Goal: Task Accomplishment & Management: Use online tool/utility

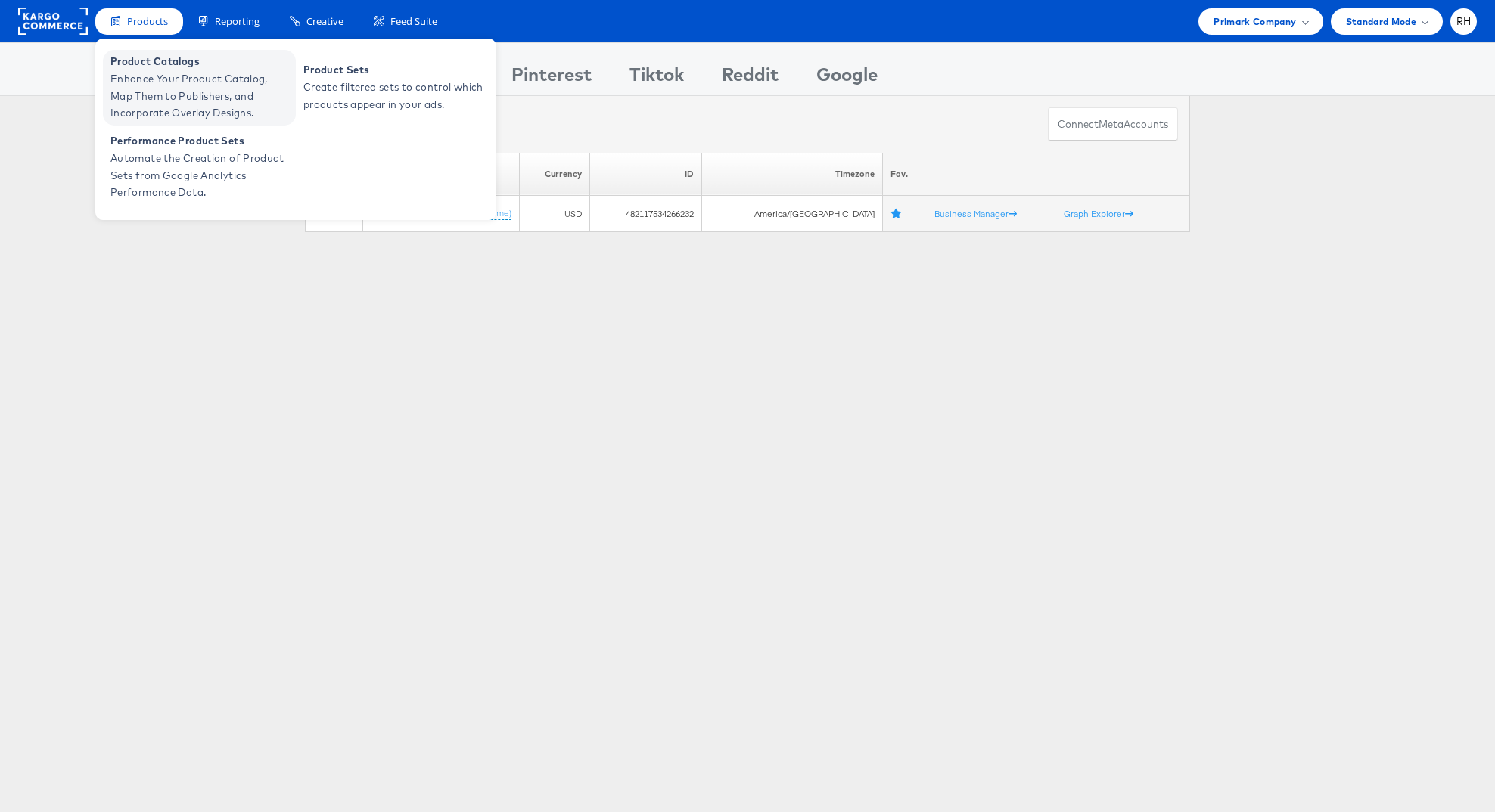
click at [138, 61] on span "Product Catalogs" at bounding box center [202, 61] width 182 height 18
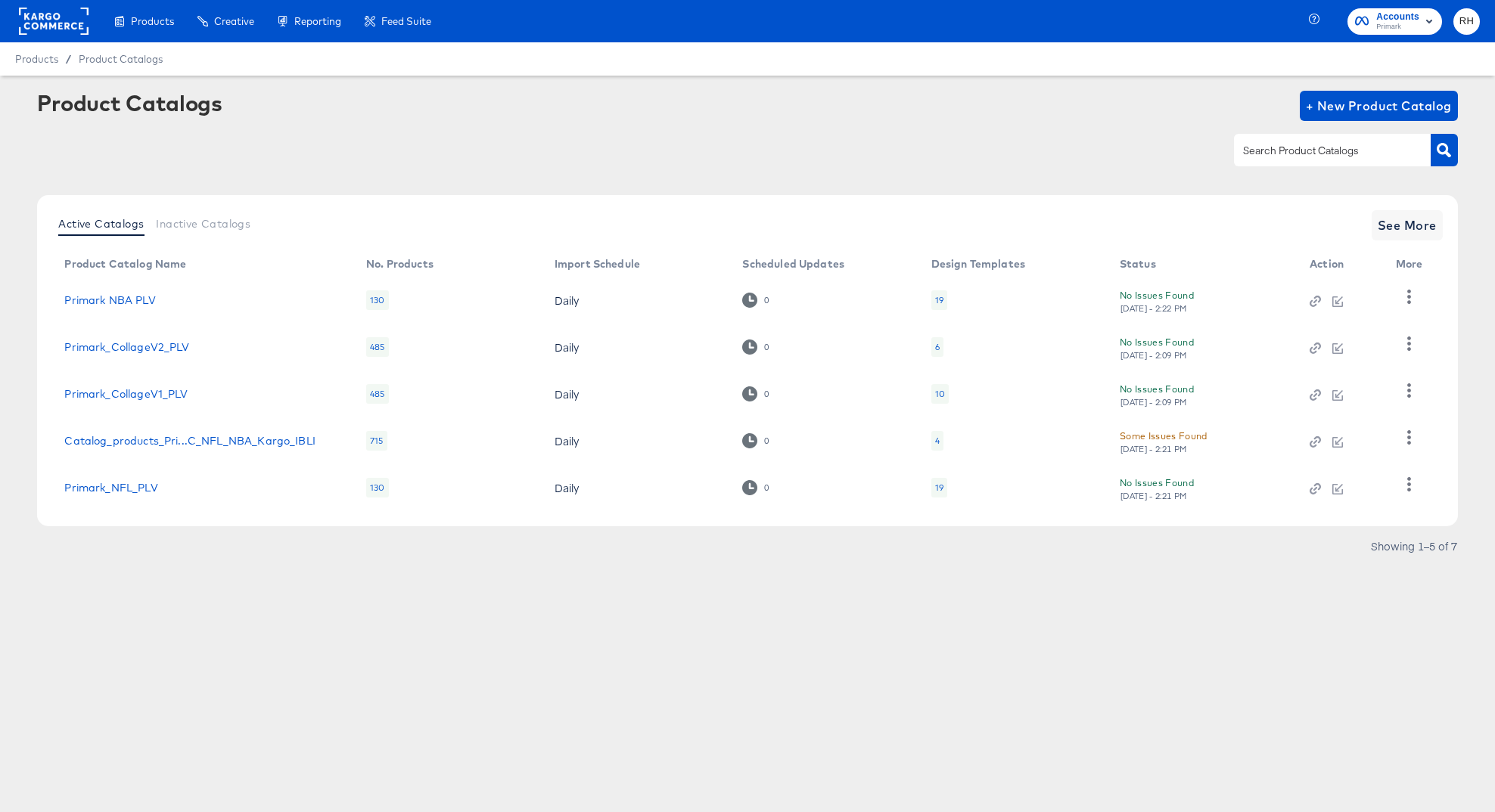
click at [48, 30] on rect at bounding box center [53, 21] width 69 height 27
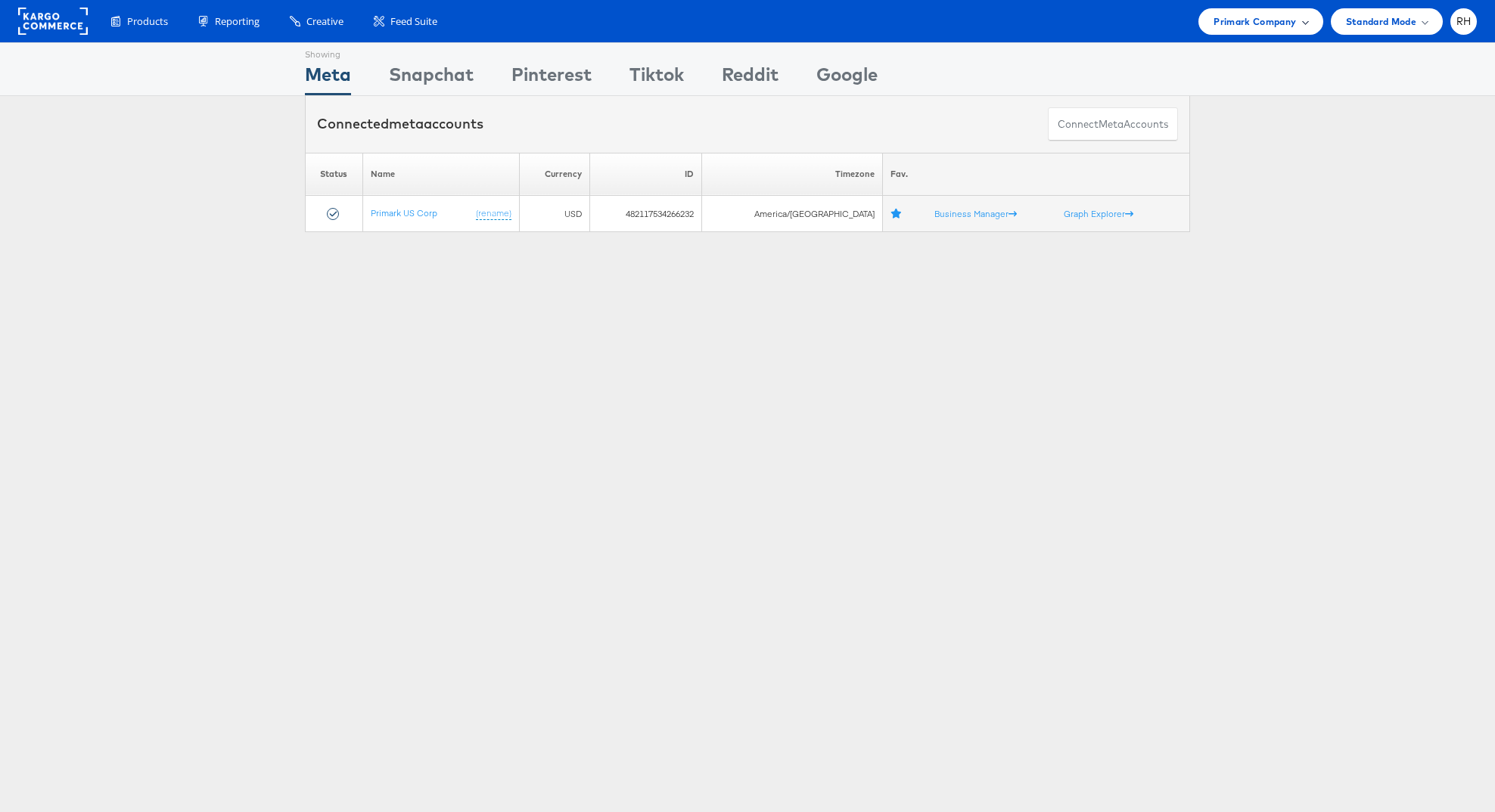
click at [1237, 25] on span "Primark Company" at bounding box center [1255, 22] width 83 height 16
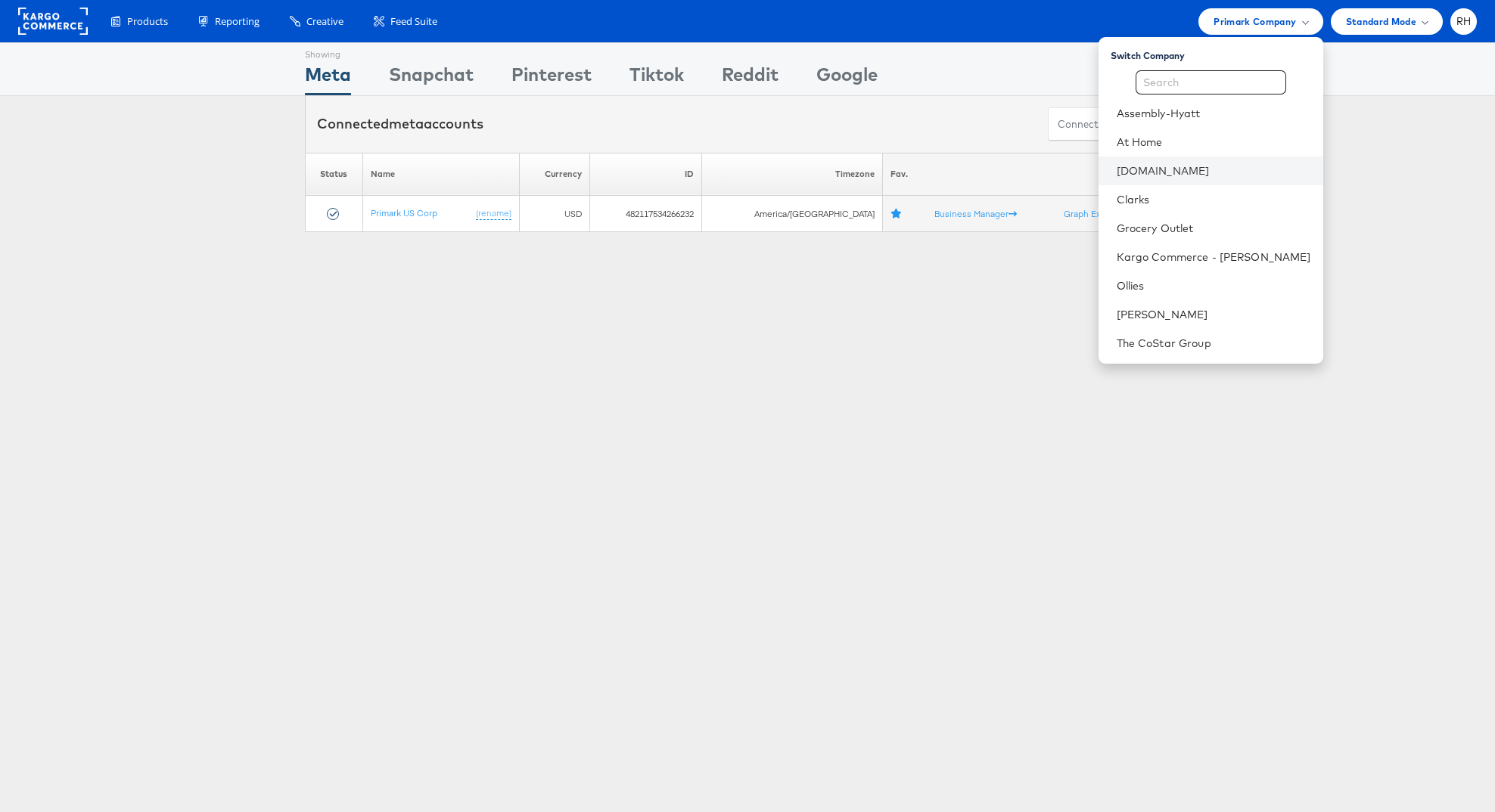
click at [1201, 178] on li "[DOMAIN_NAME]" at bounding box center [1211, 171] width 225 height 29
click at [1291, 160] on li "[DOMAIN_NAME]" at bounding box center [1211, 171] width 225 height 29
click at [1301, 179] on li "[DOMAIN_NAME]" at bounding box center [1211, 171] width 225 height 29
click at [1253, 171] on link "[DOMAIN_NAME]" at bounding box center [1214, 171] width 194 height 15
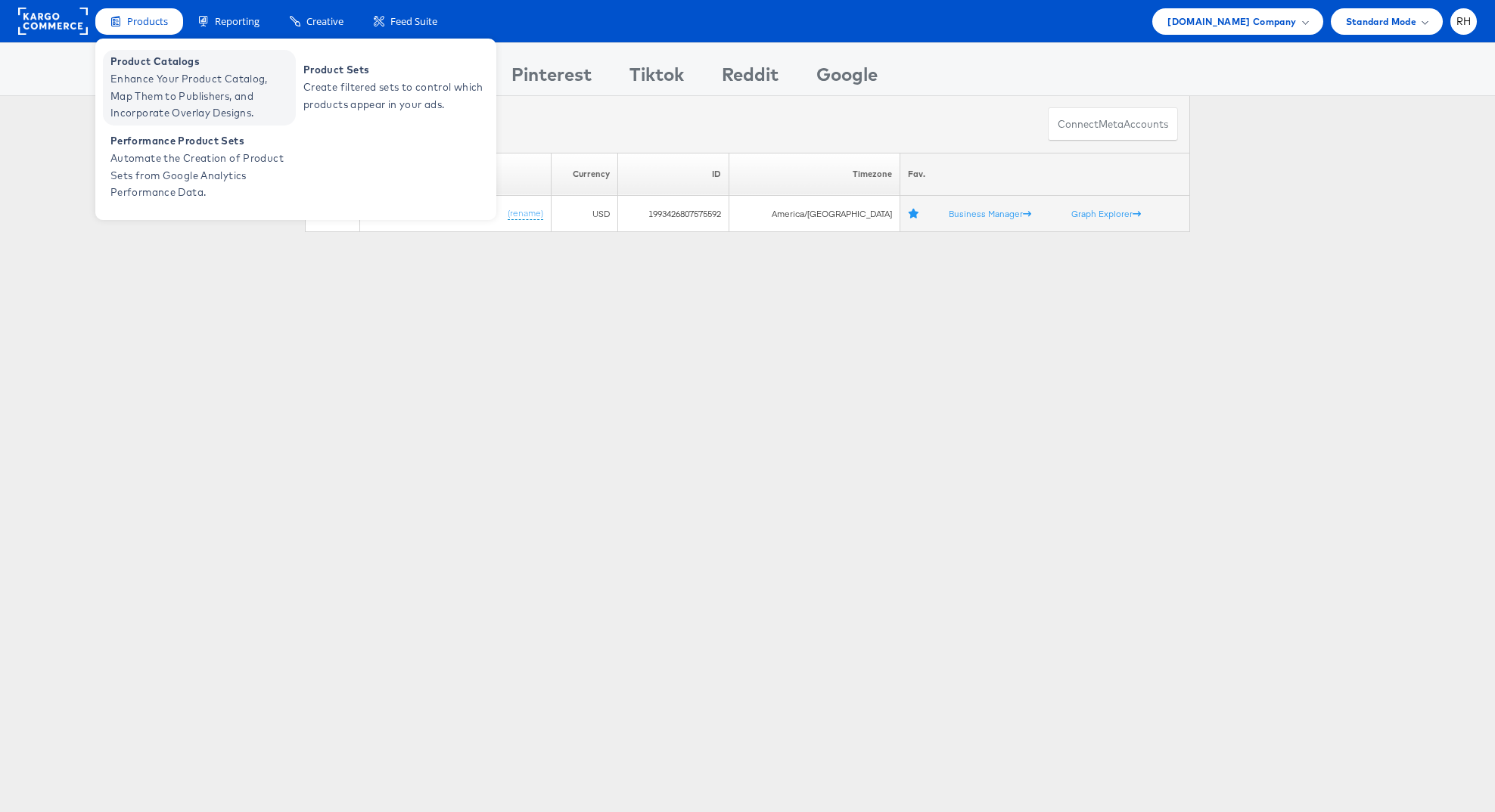
click at [136, 72] on span "Enhance Your Product Catalog, Map Them to Publishers, and Incorporate Overlay D…" at bounding box center [202, 96] width 182 height 52
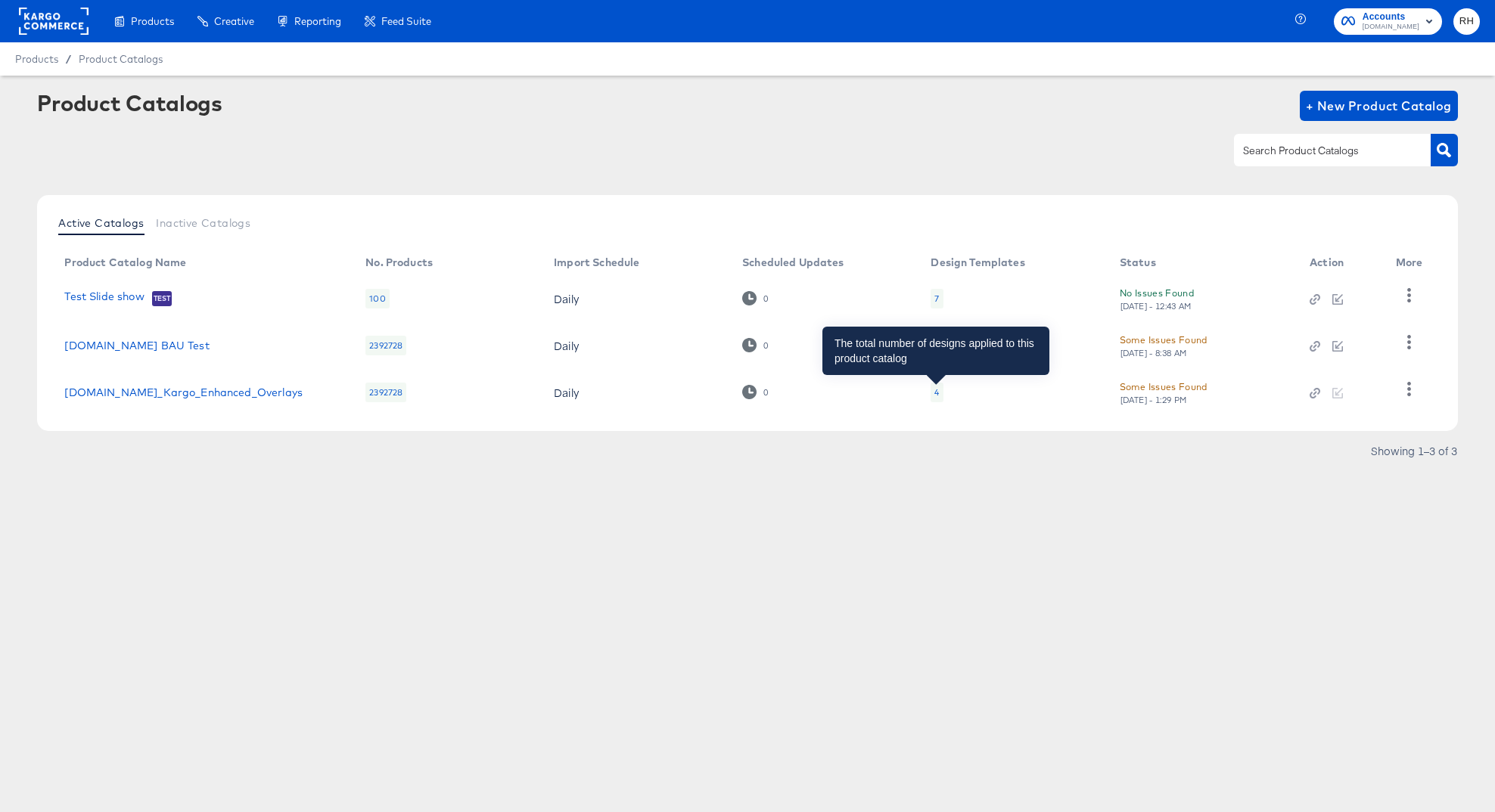
click at [935, 386] on div "4" at bounding box center [936, 392] width 5 height 12
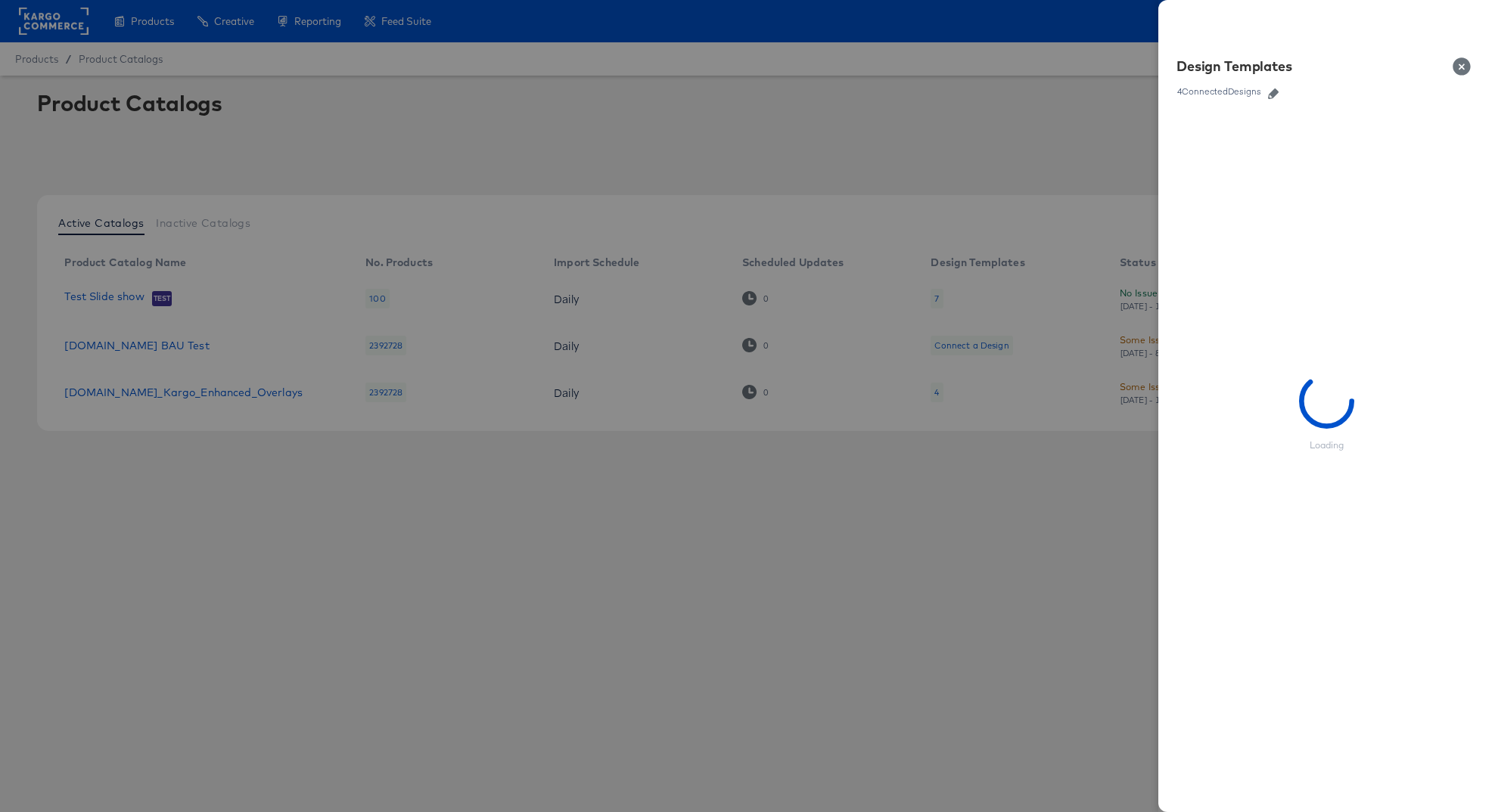
click at [1275, 92] on icon "button" at bounding box center [1273, 93] width 10 height 10
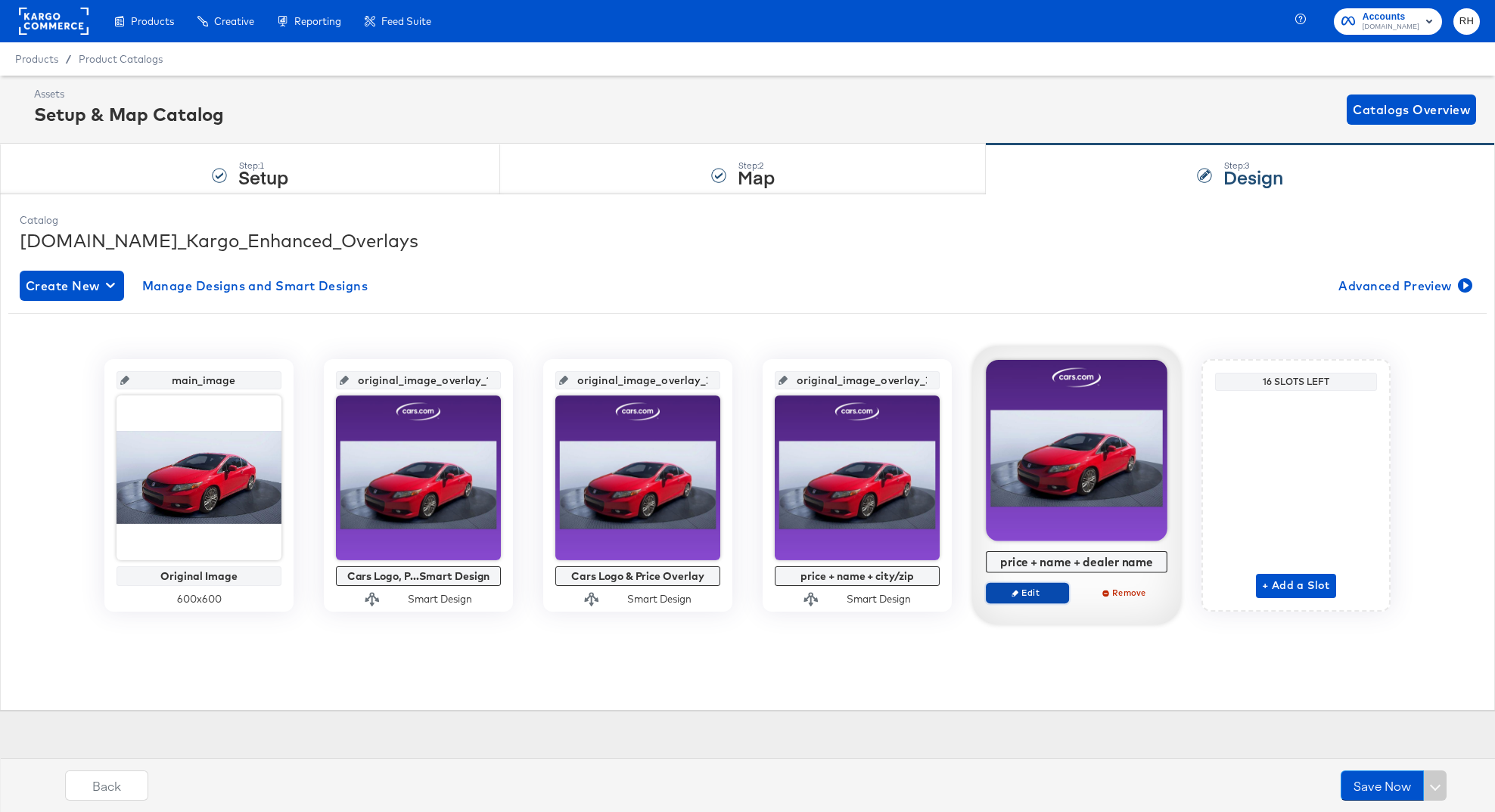
click at [1048, 589] on span "Edit" at bounding box center [1027, 593] width 69 height 11
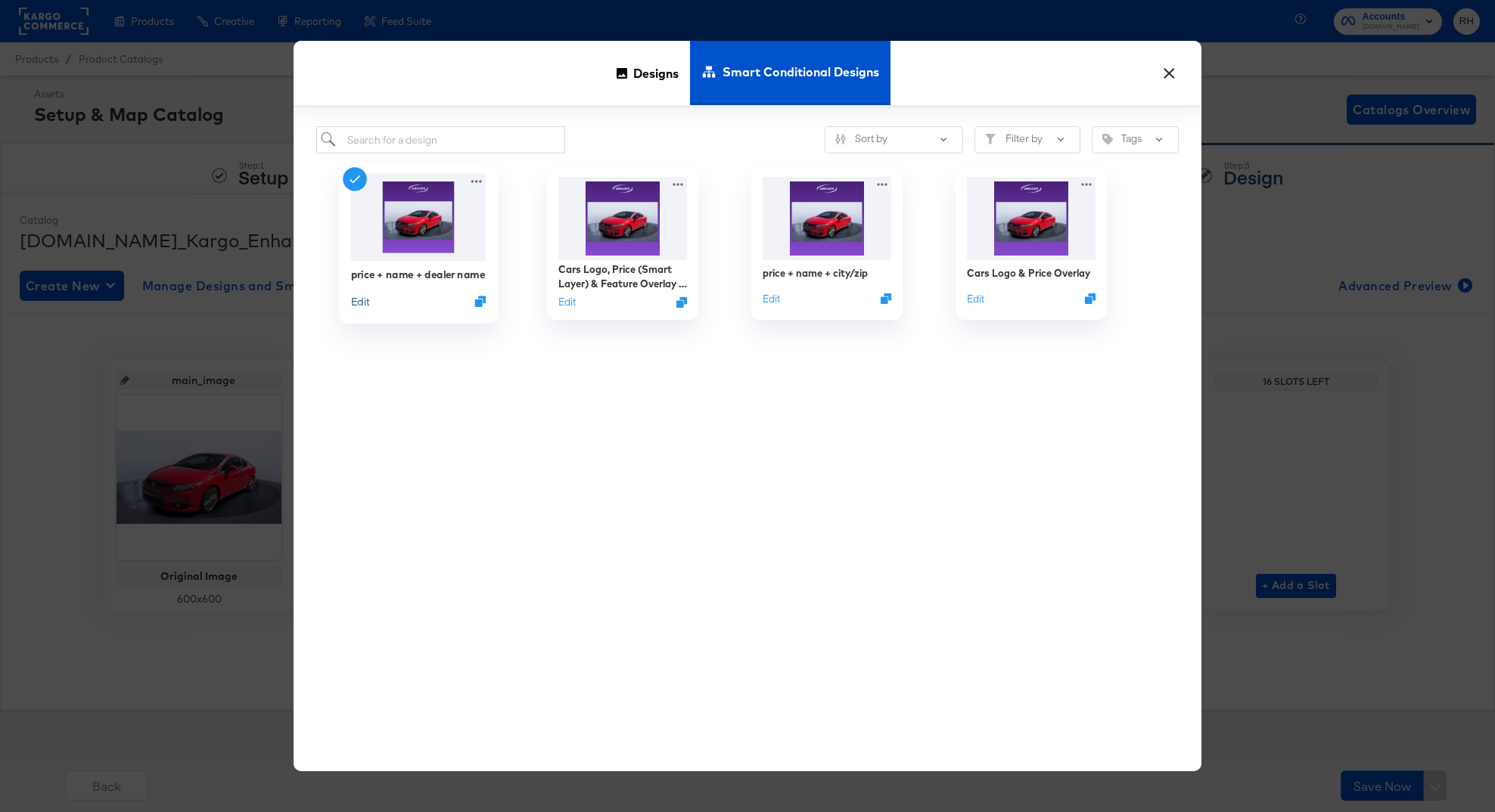
click at [359, 308] on button "Edit" at bounding box center [359, 301] width 18 height 14
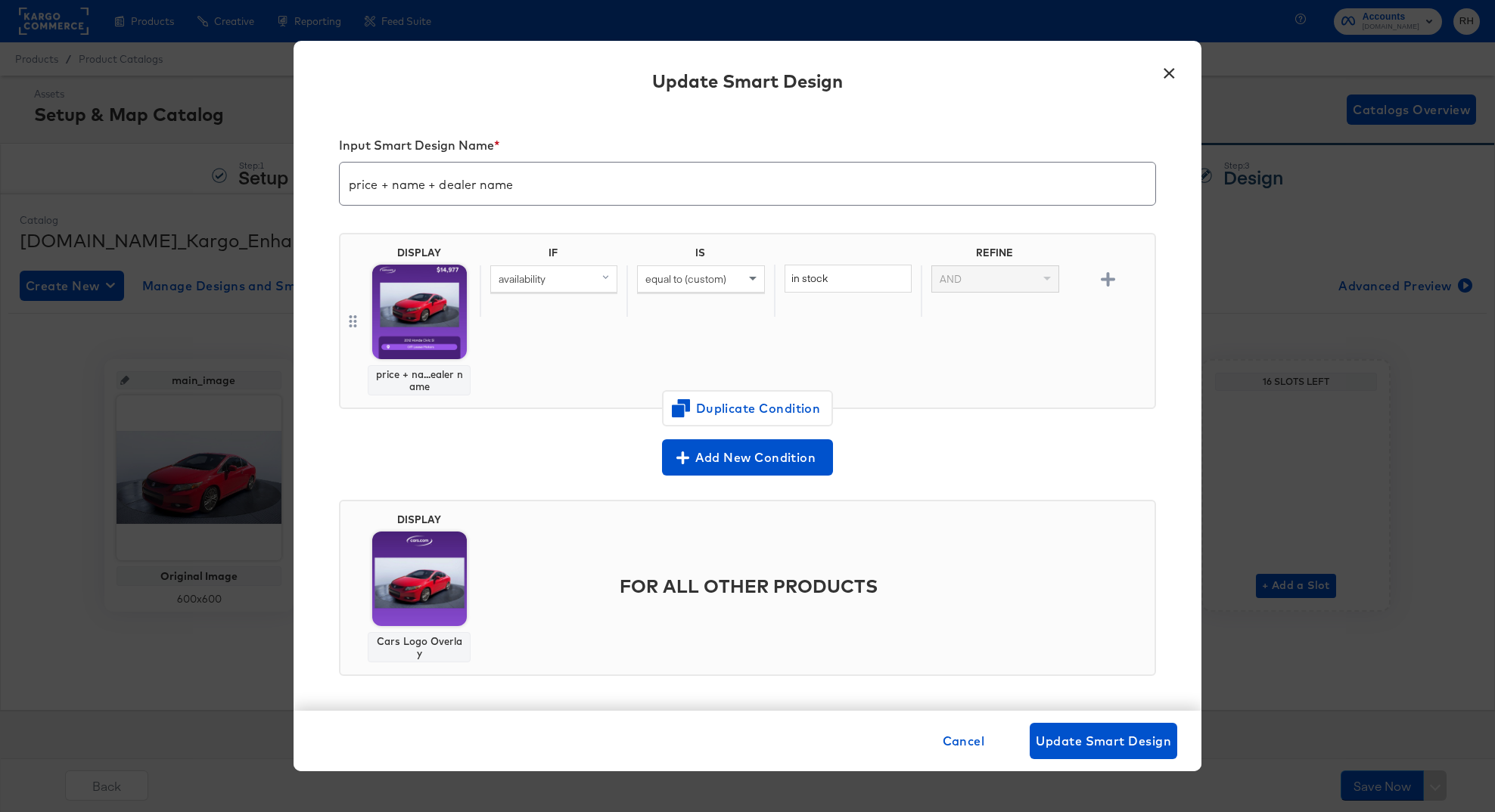
click at [1046, 94] on div "Update Smart Design" at bounding box center [748, 83] width 908 height 55
click at [1169, 80] on button "×" at bounding box center [1169, 69] width 27 height 27
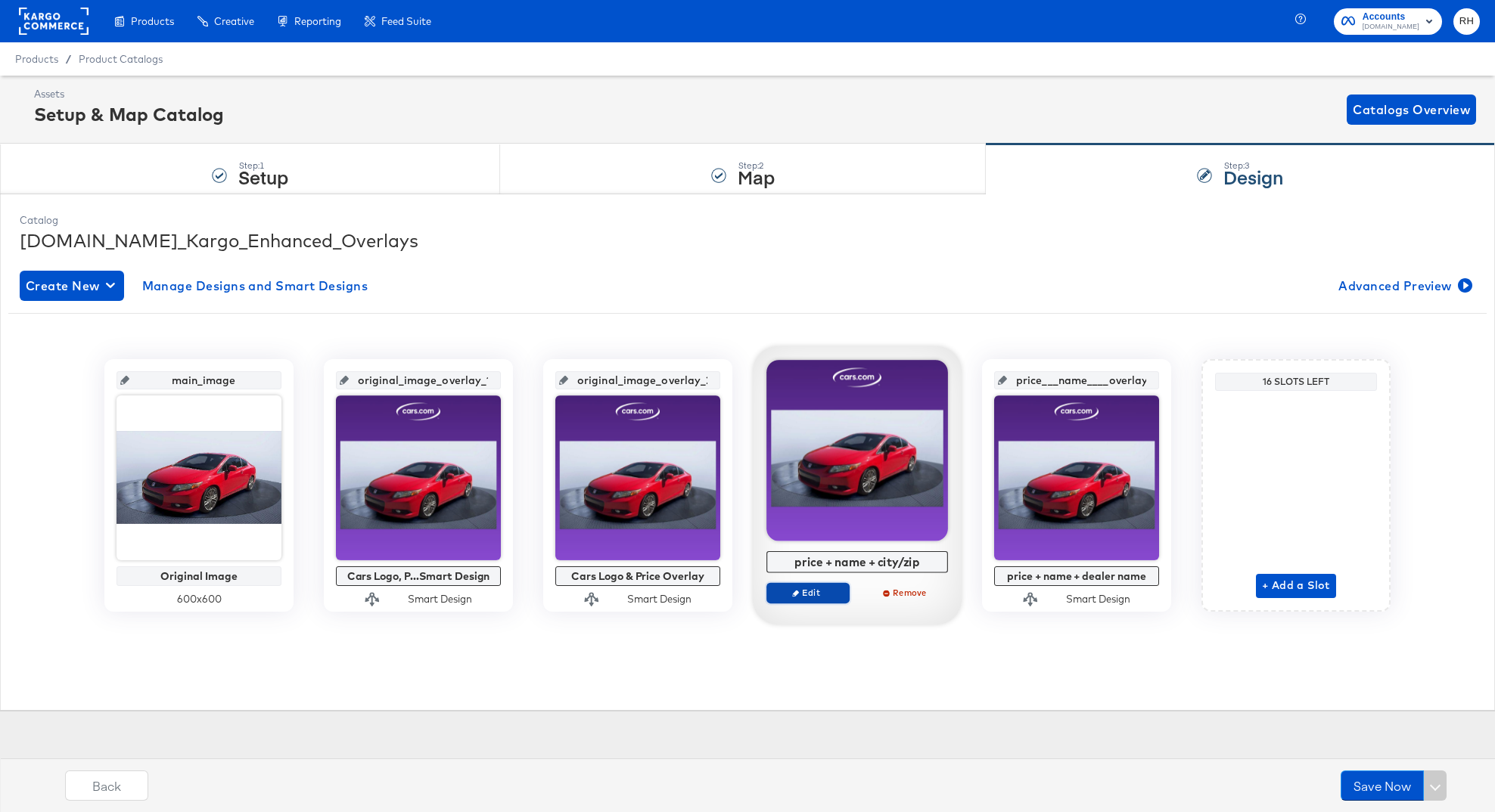
click at [820, 585] on button "Edit" at bounding box center [808, 593] width 83 height 22
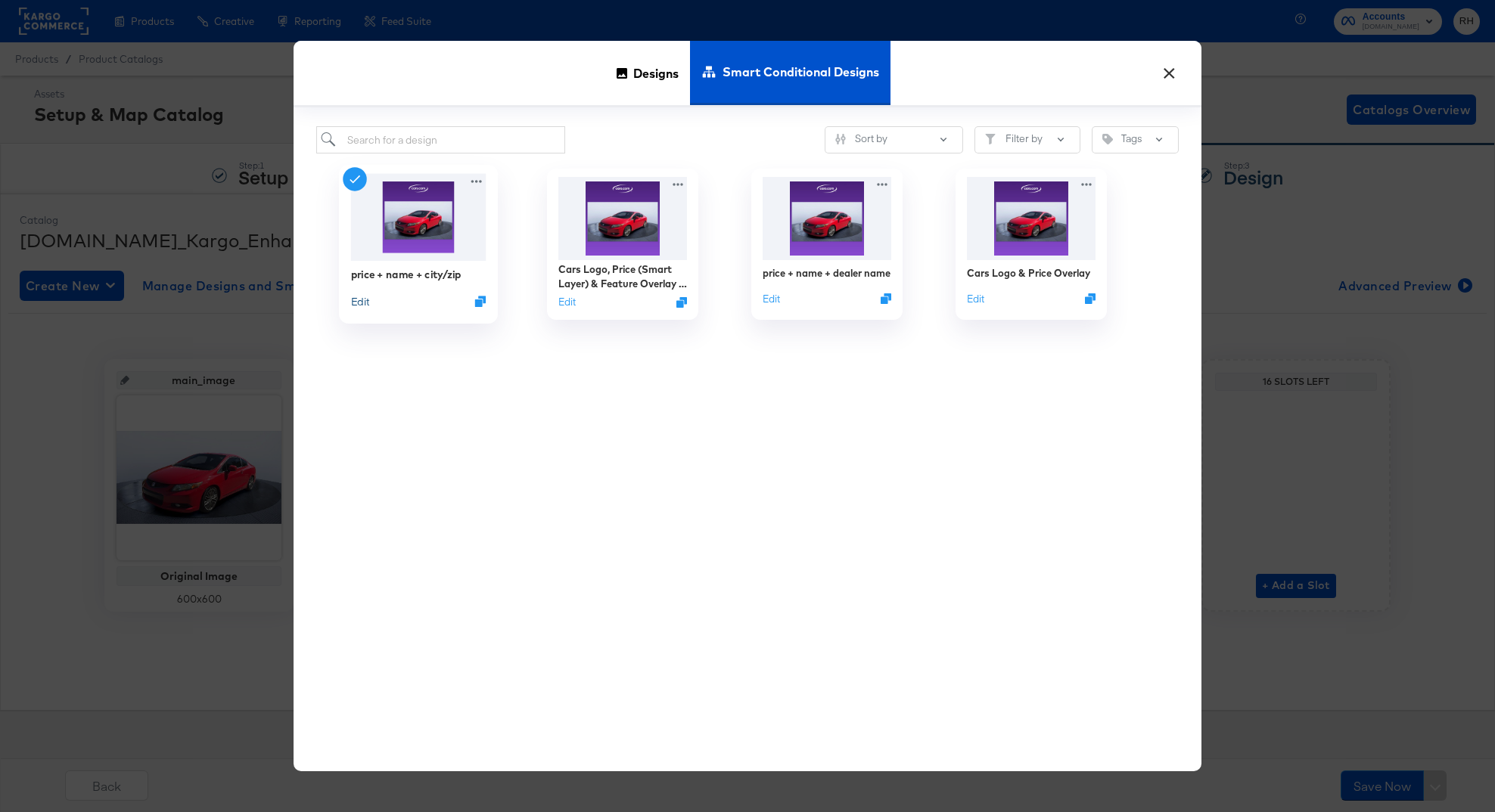
click at [352, 304] on button "Edit" at bounding box center [359, 301] width 18 height 14
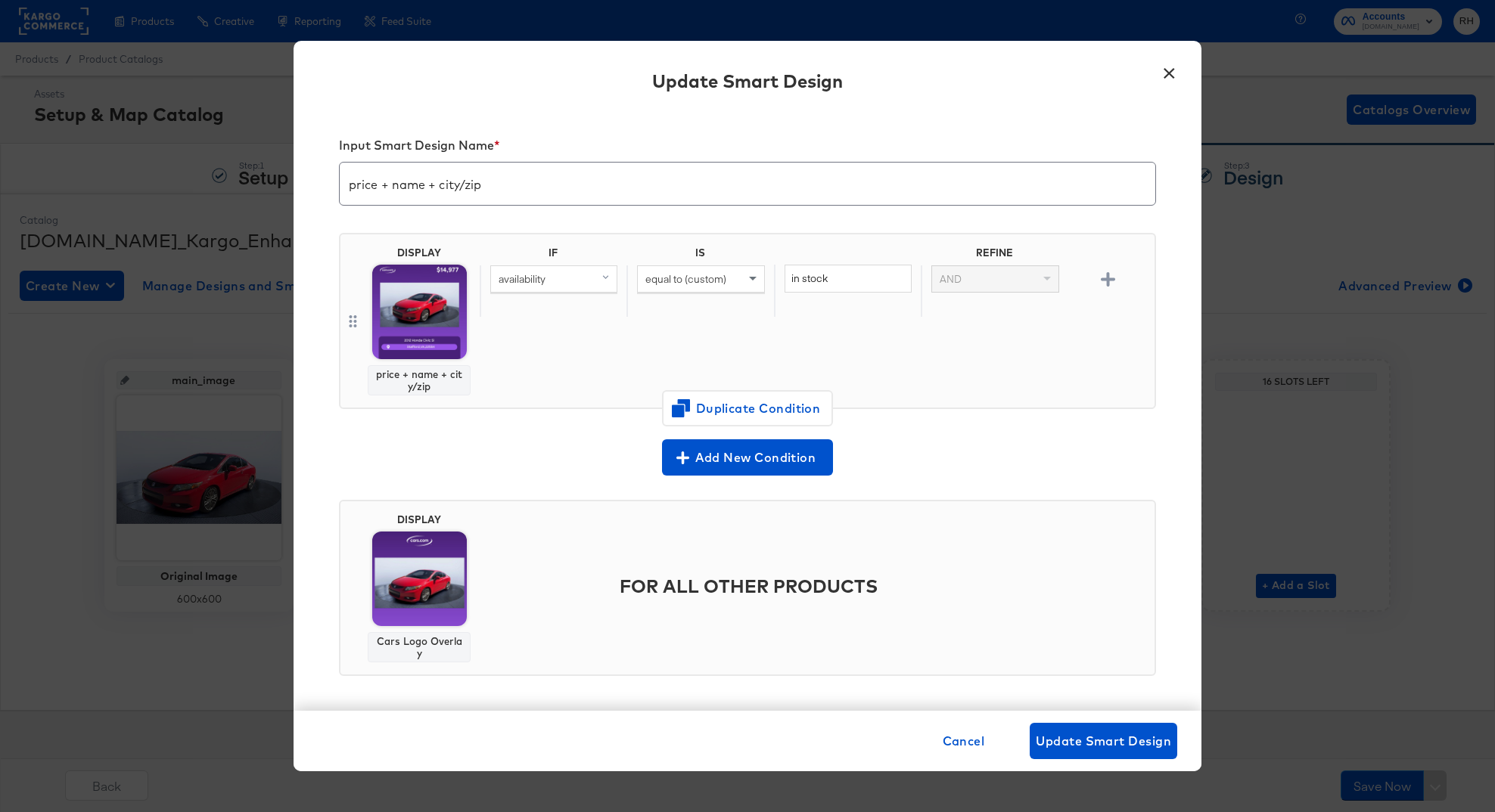
click at [1168, 77] on button "×" at bounding box center [1169, 69] width 27 height 27
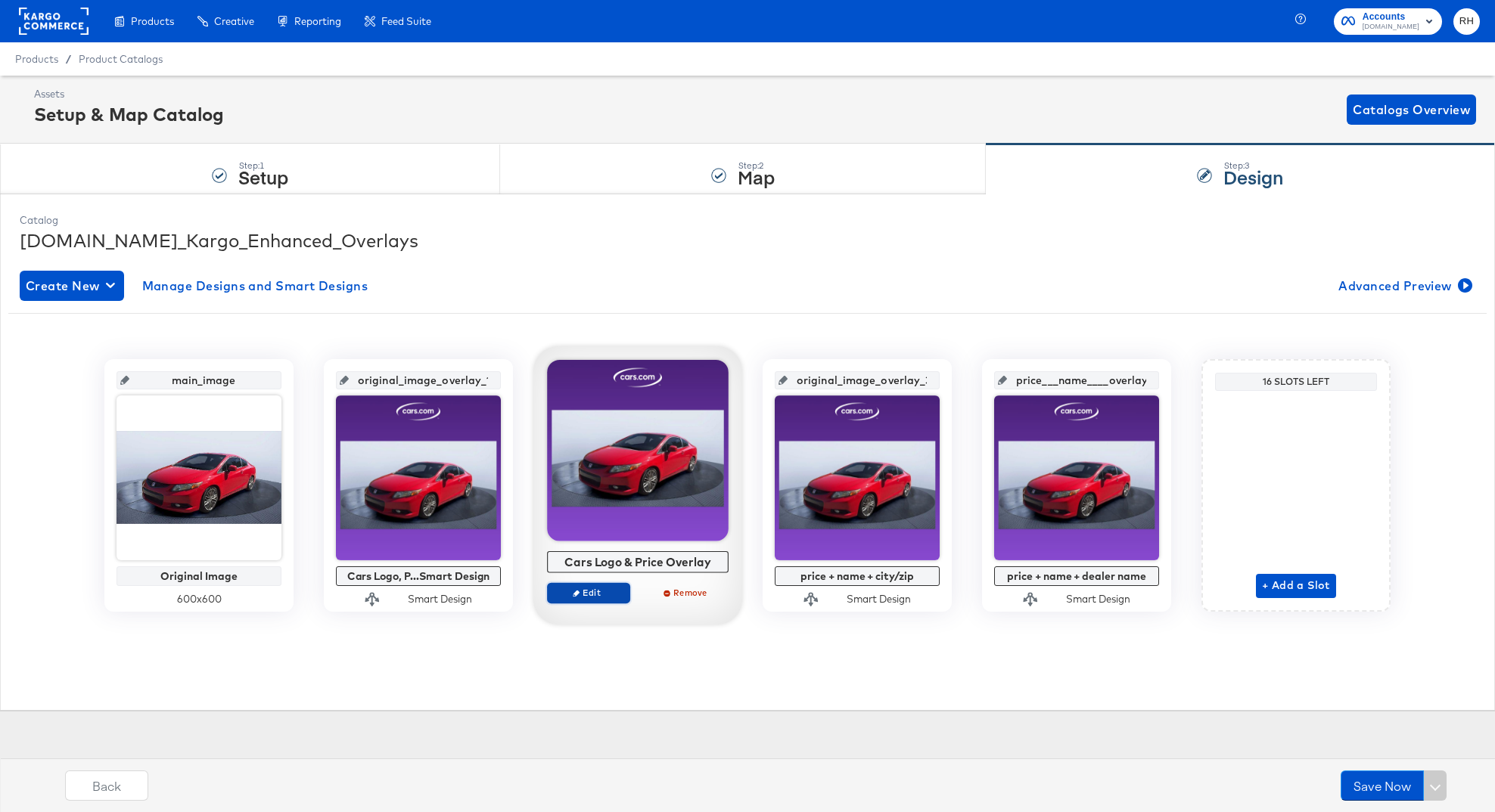
click at [589, 593] on span "Edit" at bounding box center [588, 593] width 69 height 11
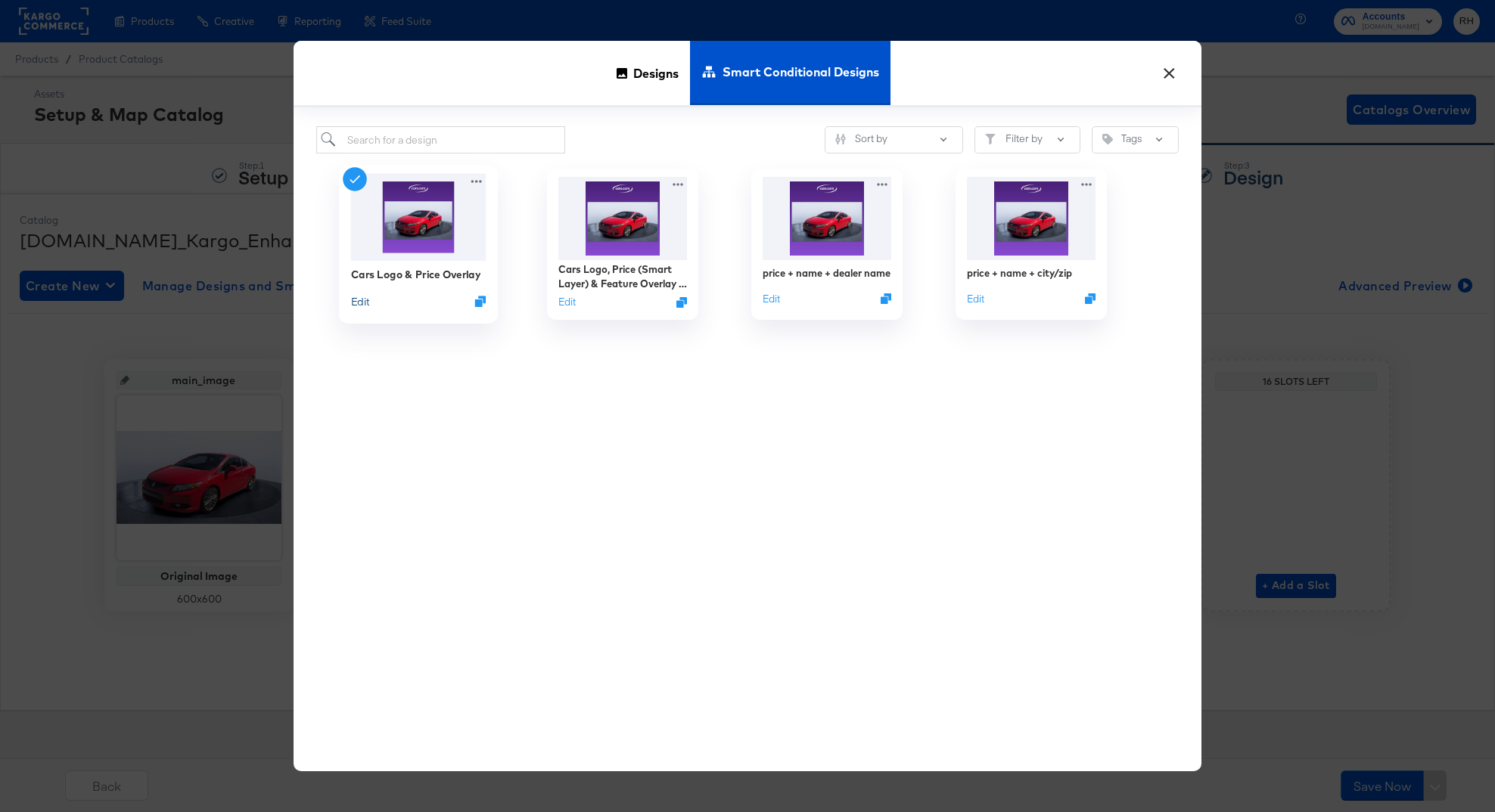
click at [358, 303] on button "Edit" at bounding box center [359, 301] width 18 height 14
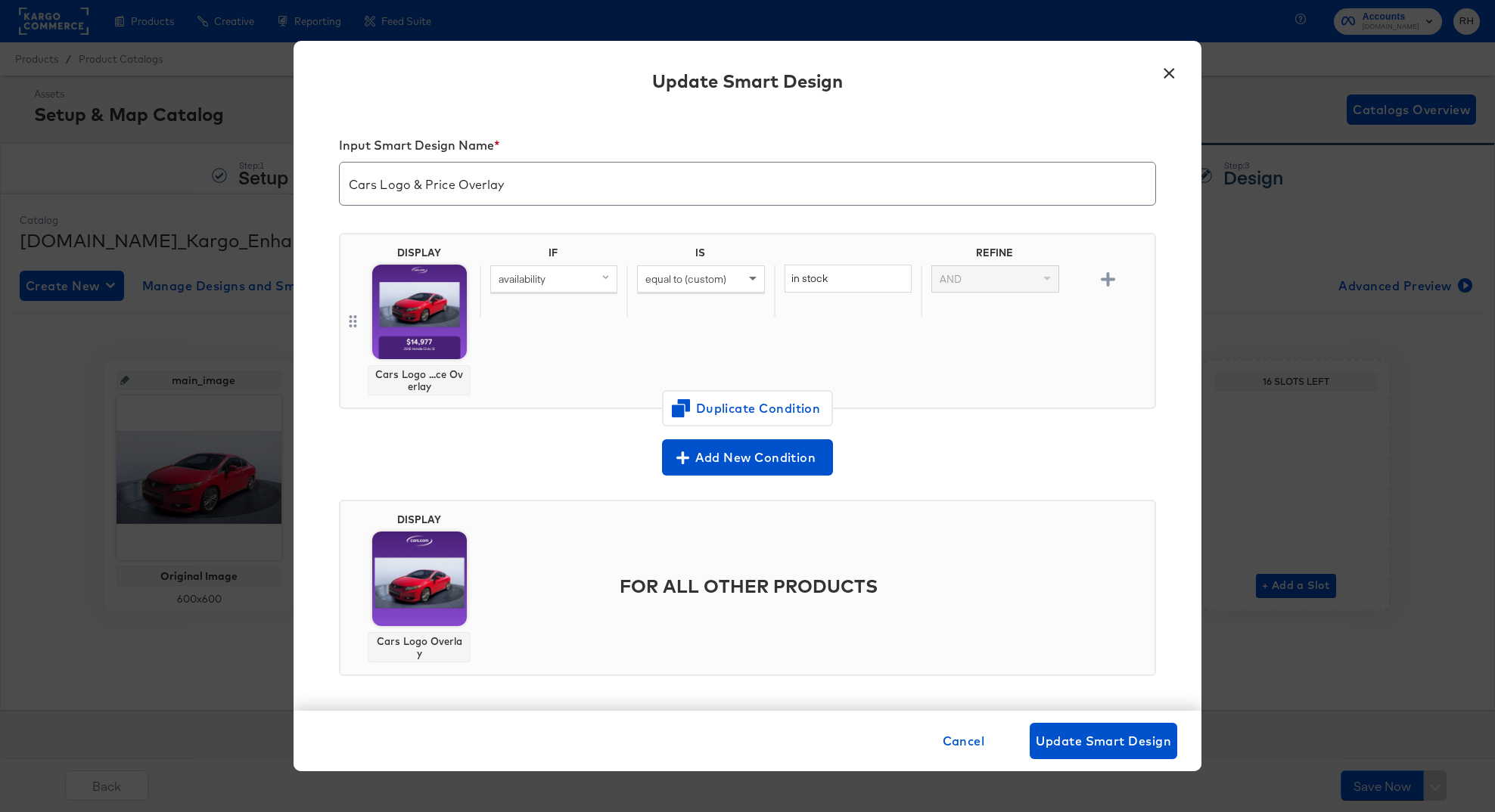
click at [1168, 74] on button "×" at bounding box center [1169, 69] width 27 height 27
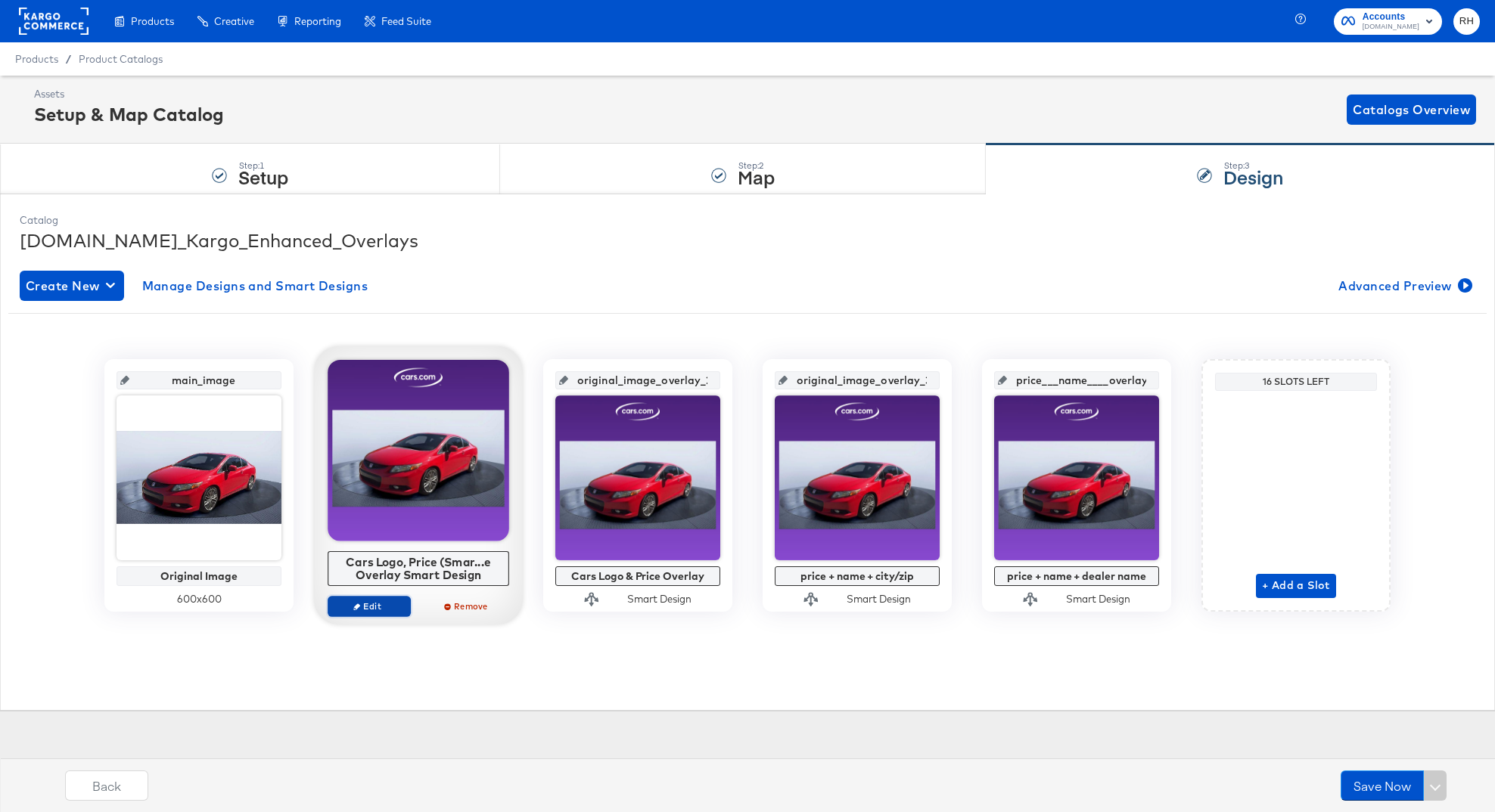
click at [363, 607] on span "Edit" at bounding box center [370, 606] width 69 height 11
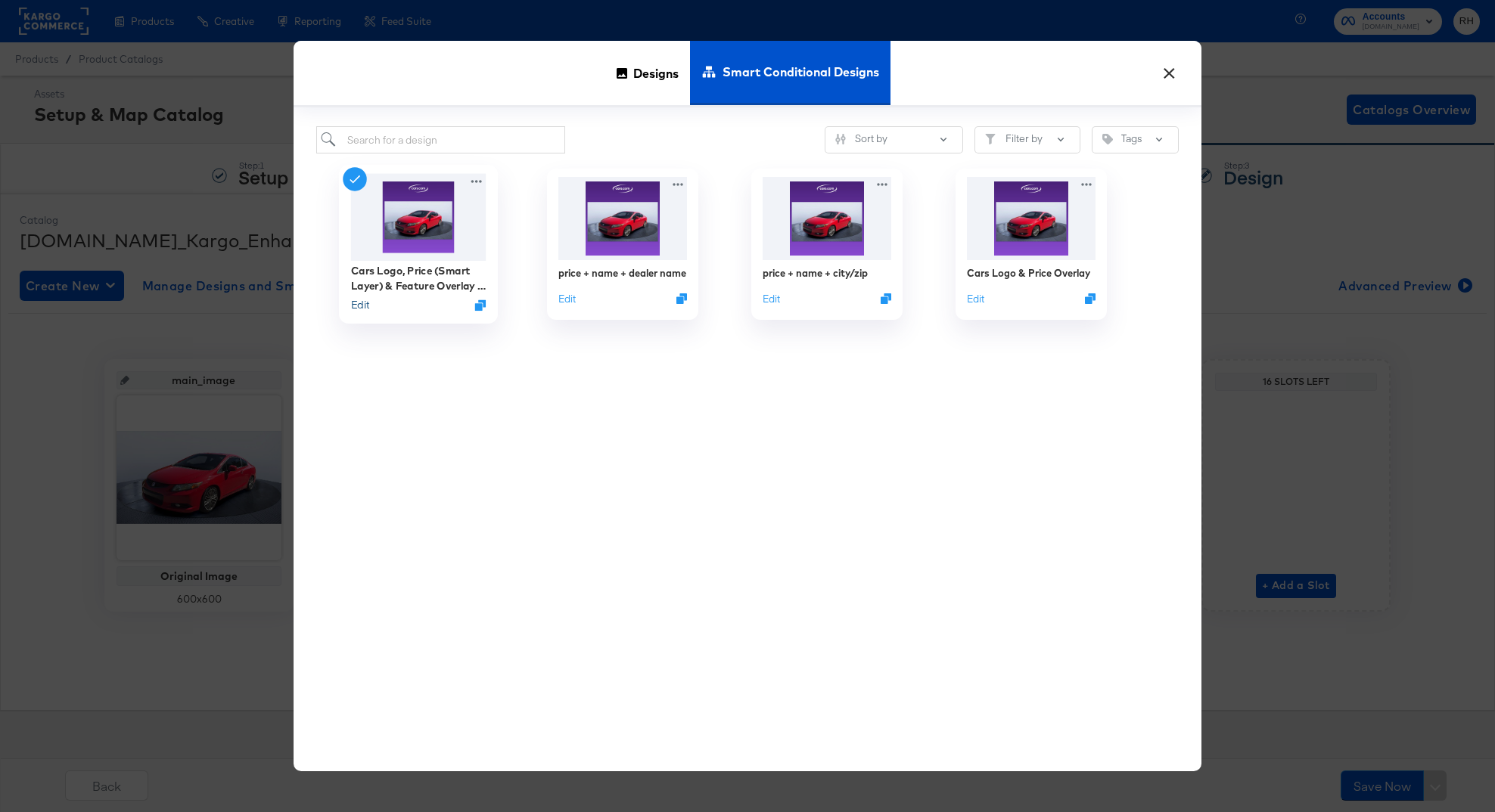
click at [362, 308] on button "Edit" at bounding box center [359, 305] width 18 height 14
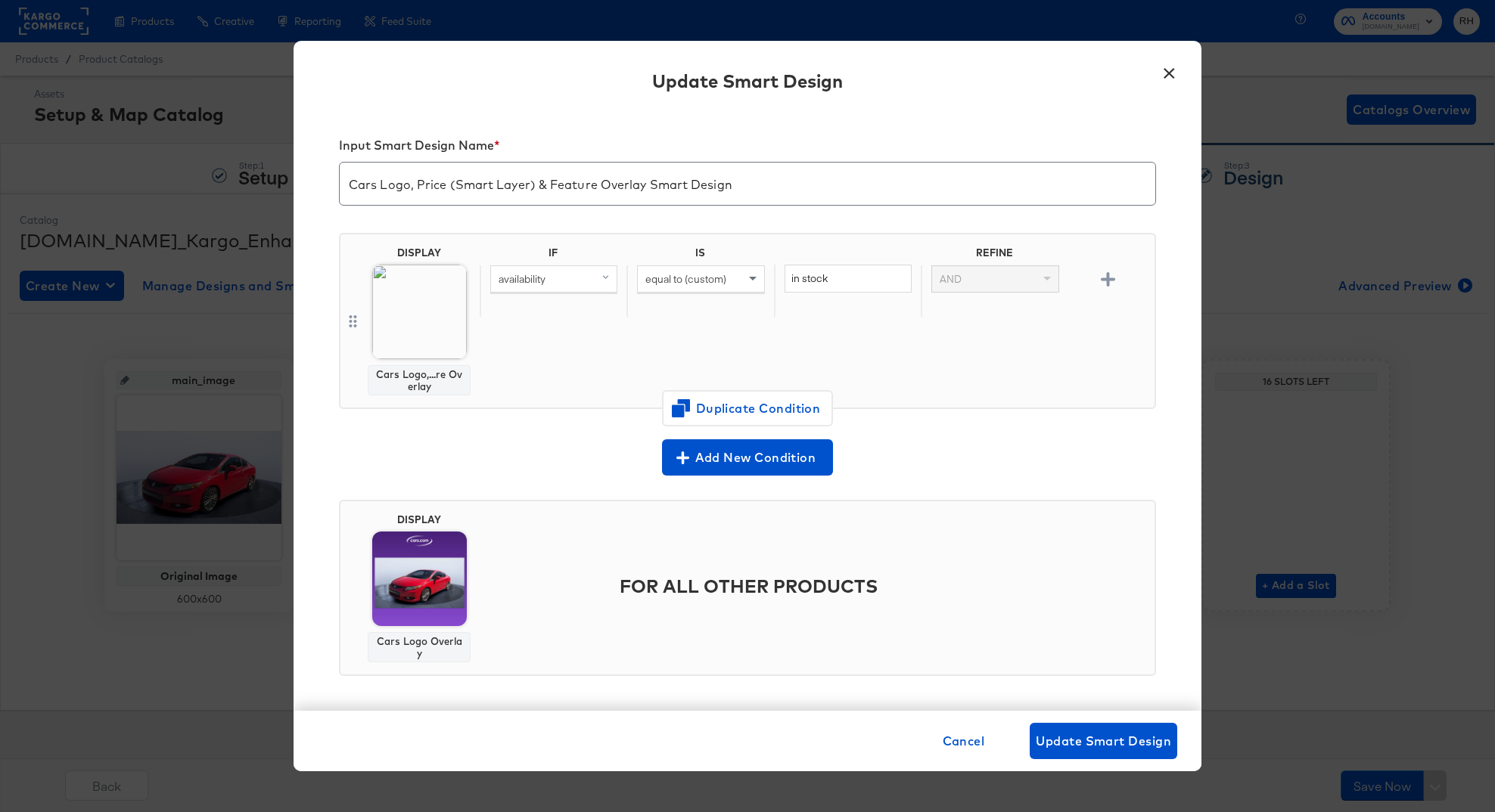
click at [1177, 73] on button "×" at bounding box center [1169, 69] width 27 height 27
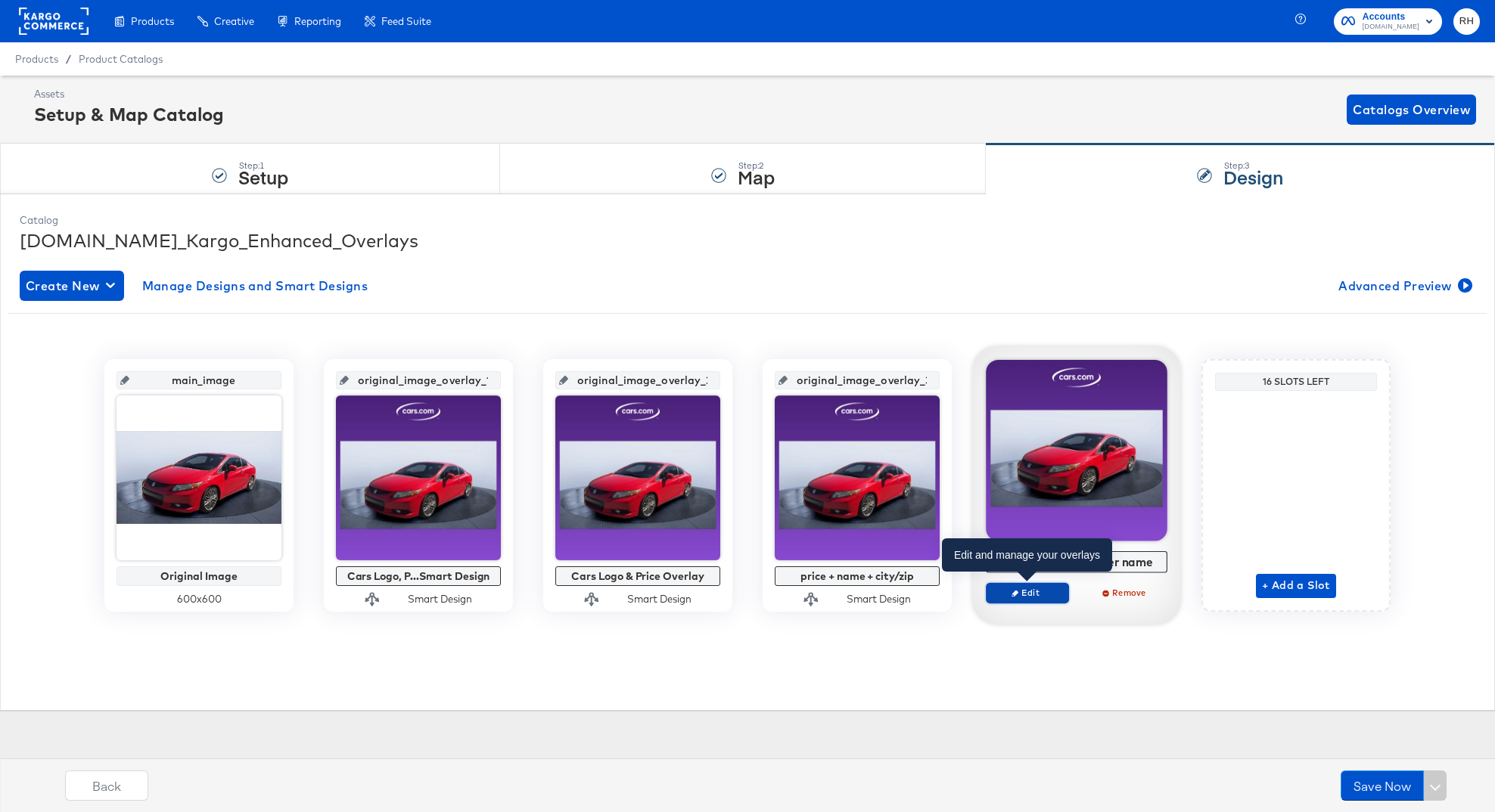
click at [1026, 593] on span "Edit" at bounding box center [1027, 593] width 69 height 11
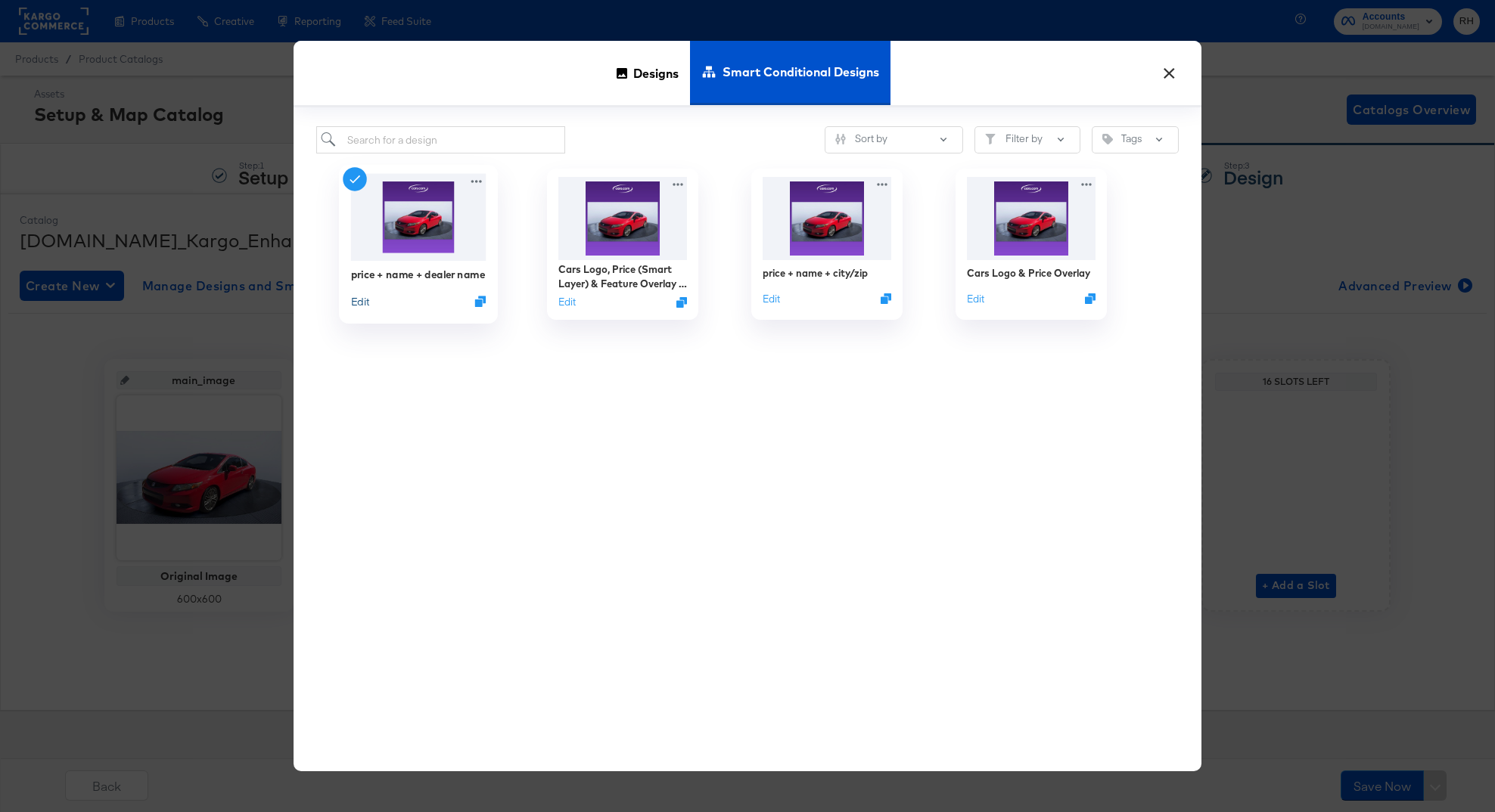
click at [355, 306] on button "Edit" at bounding box center [359, 301] width 18 height 14
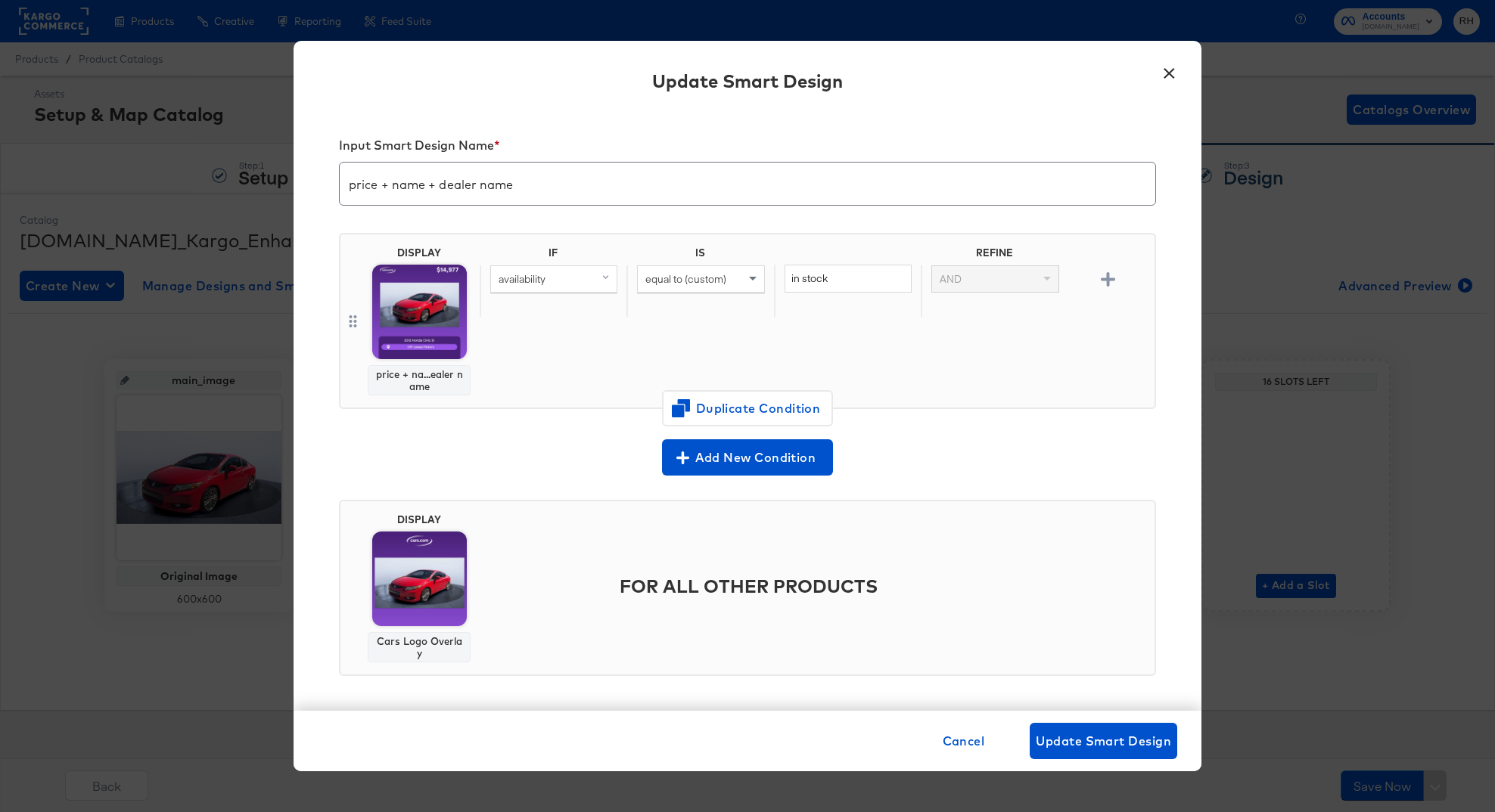
click at [538, 276] on span "availability" at bounding box center [522, 278] width 47 height 14
click at [545, 465] on button "price mapped" at bounding box center [583, 458] width 186 height 25
click at [723, 278] on span "equal to (custom)" at bounding box center [686, 278] width 81 height 14
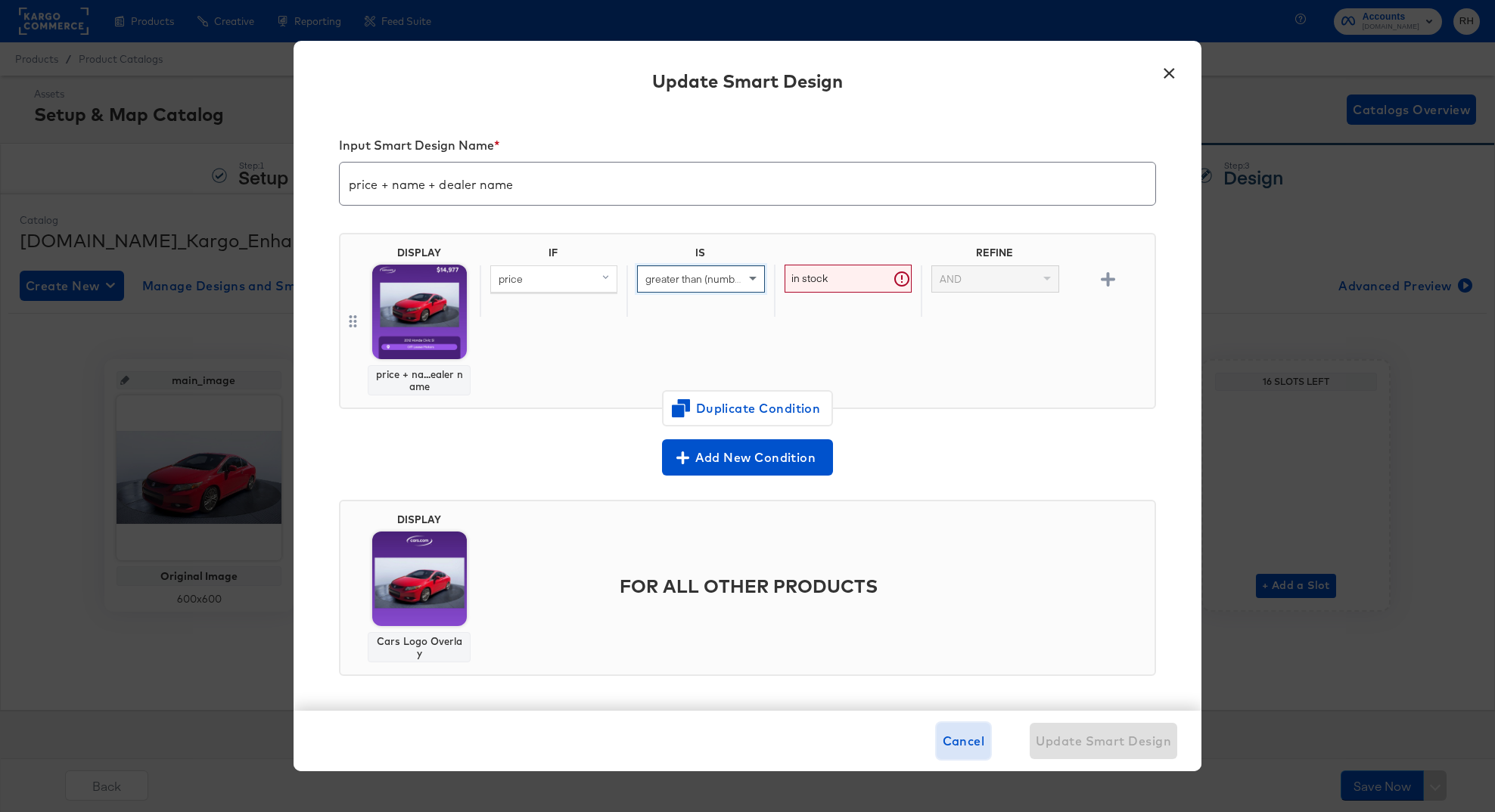
click at [965, 750] on span "Cancel" at bounding box center [963, 741] width 42 height 22
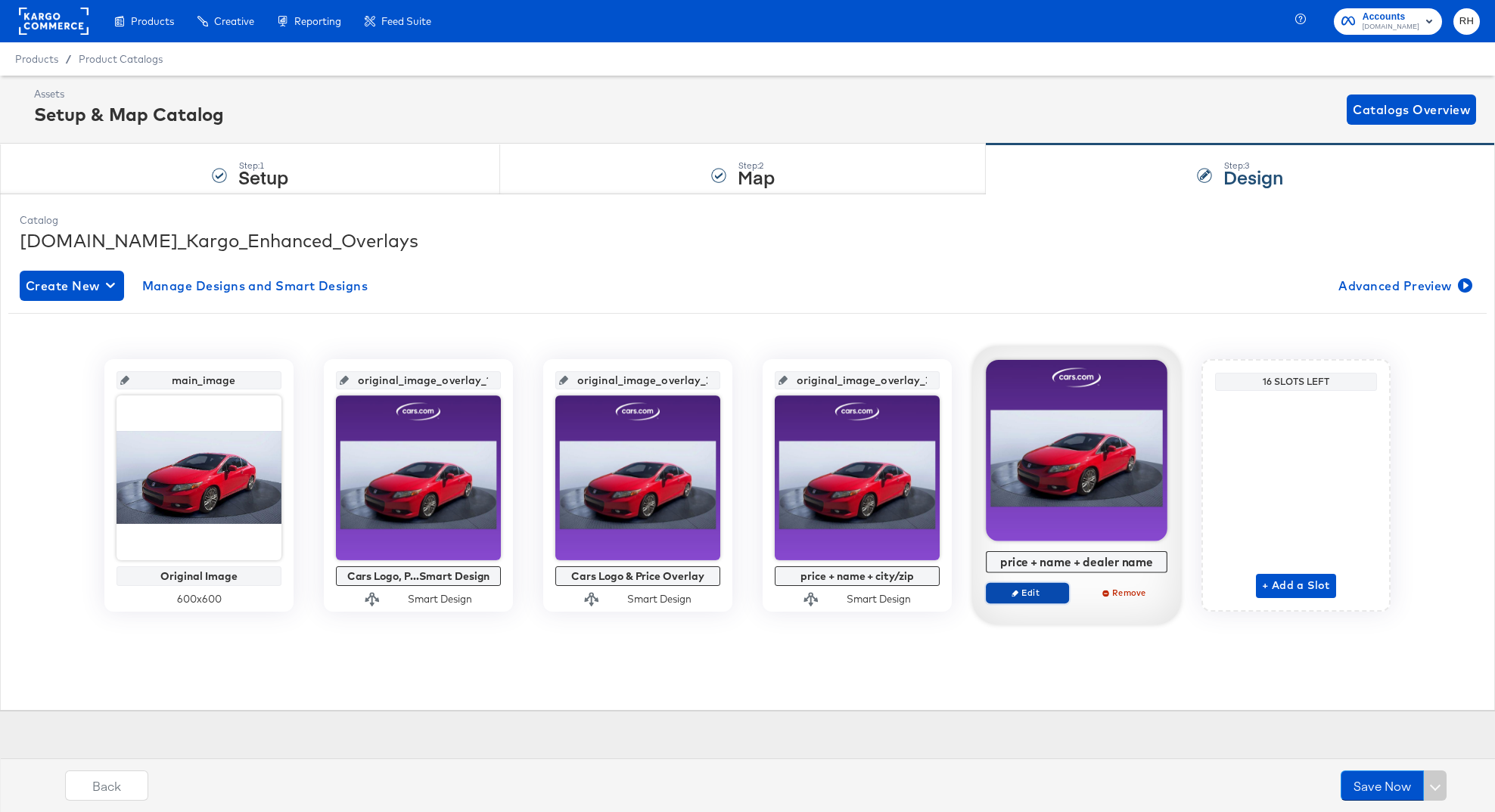
click at [1034, 595] on span "Edit" at bounding box center [1027, 593] width 69 height 11
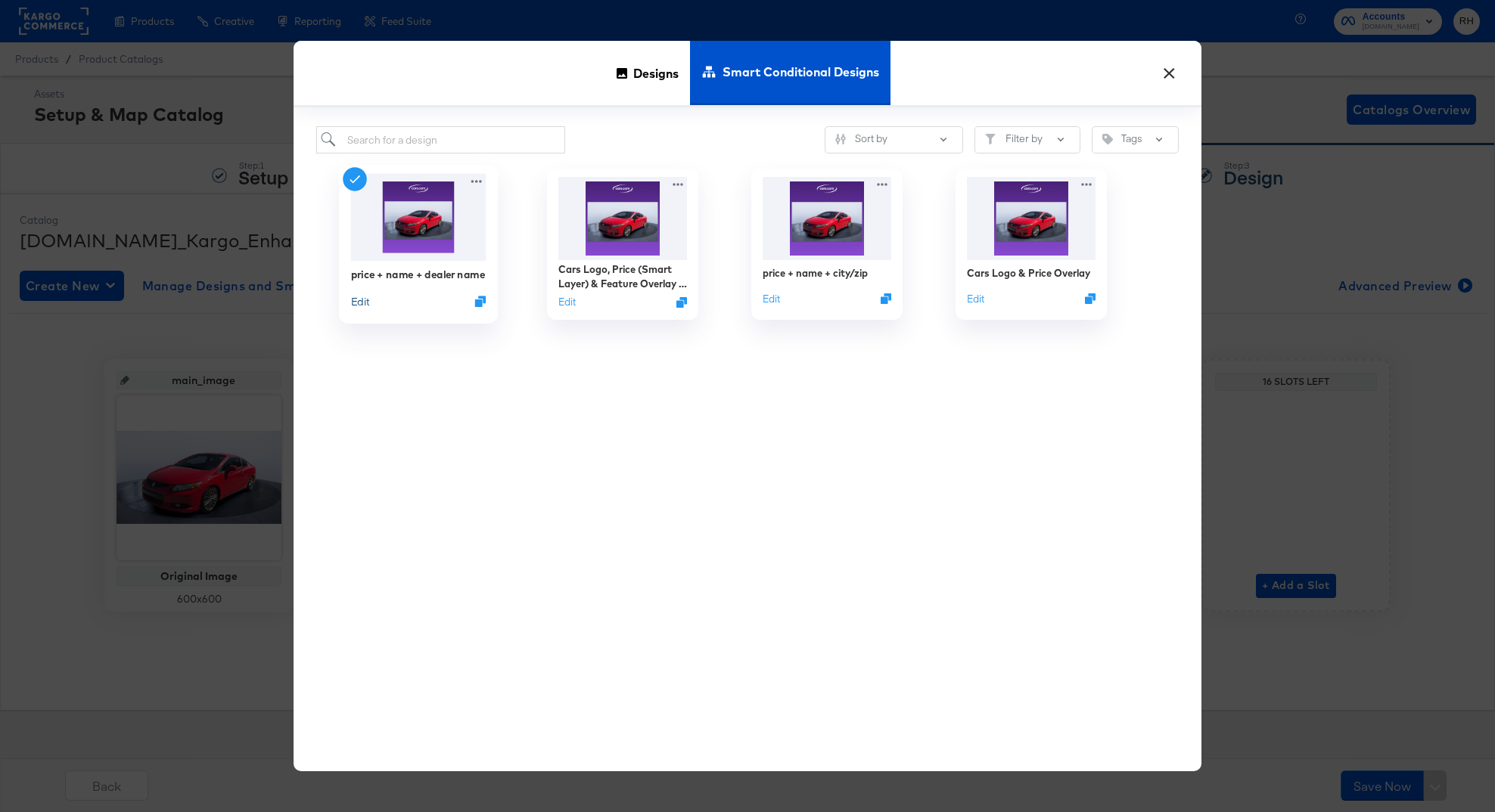
click at [355, 308] on button "Edit" at bounding box center [359, 301] width 18 height 14
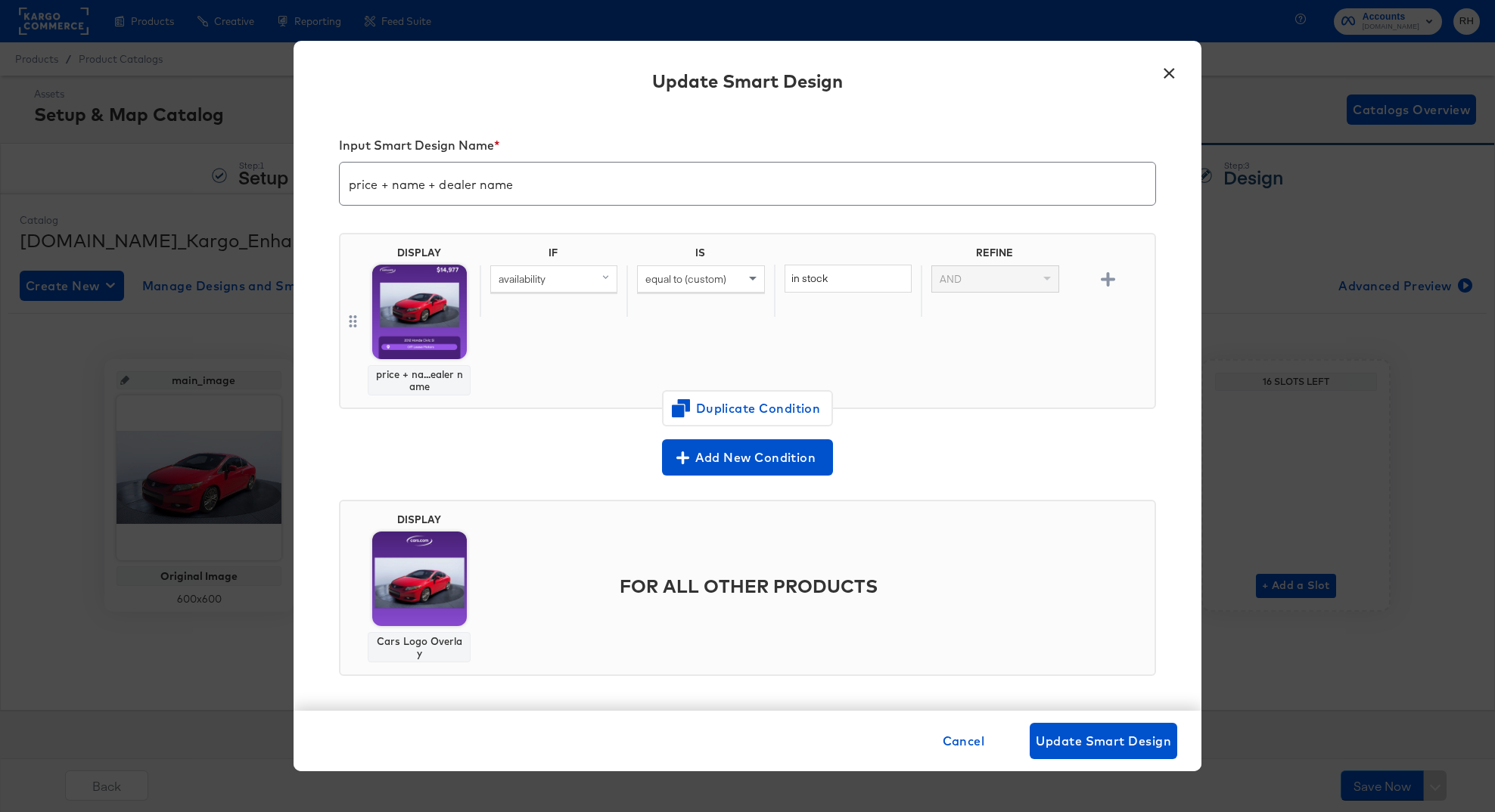
click at [1158, 68] on button "×" at bounding box center [1169, 69] width 27 height 27
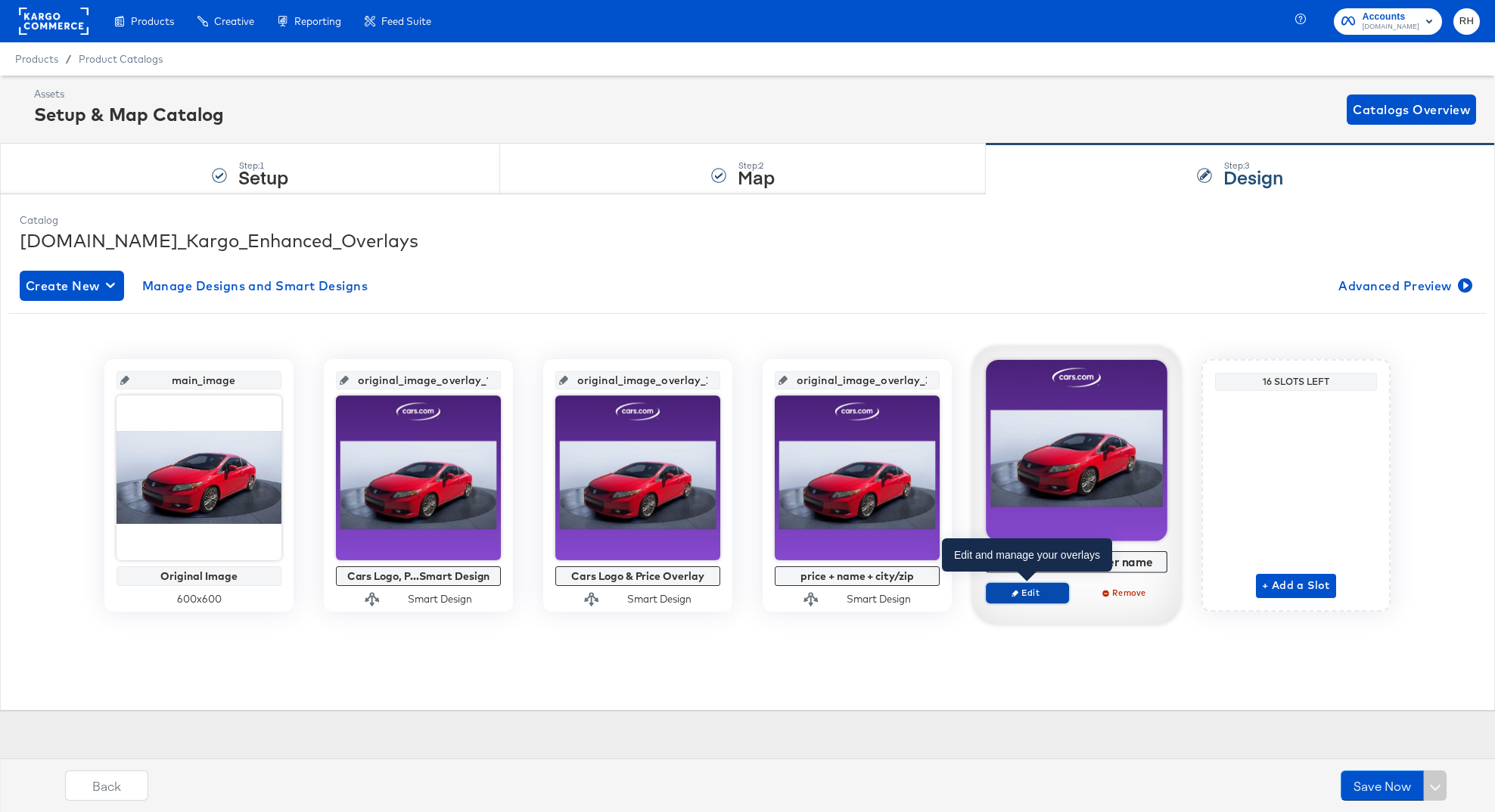
click at [1022, 590] on span "Edit" at bounding box center [1027, 593] width 69 height 11
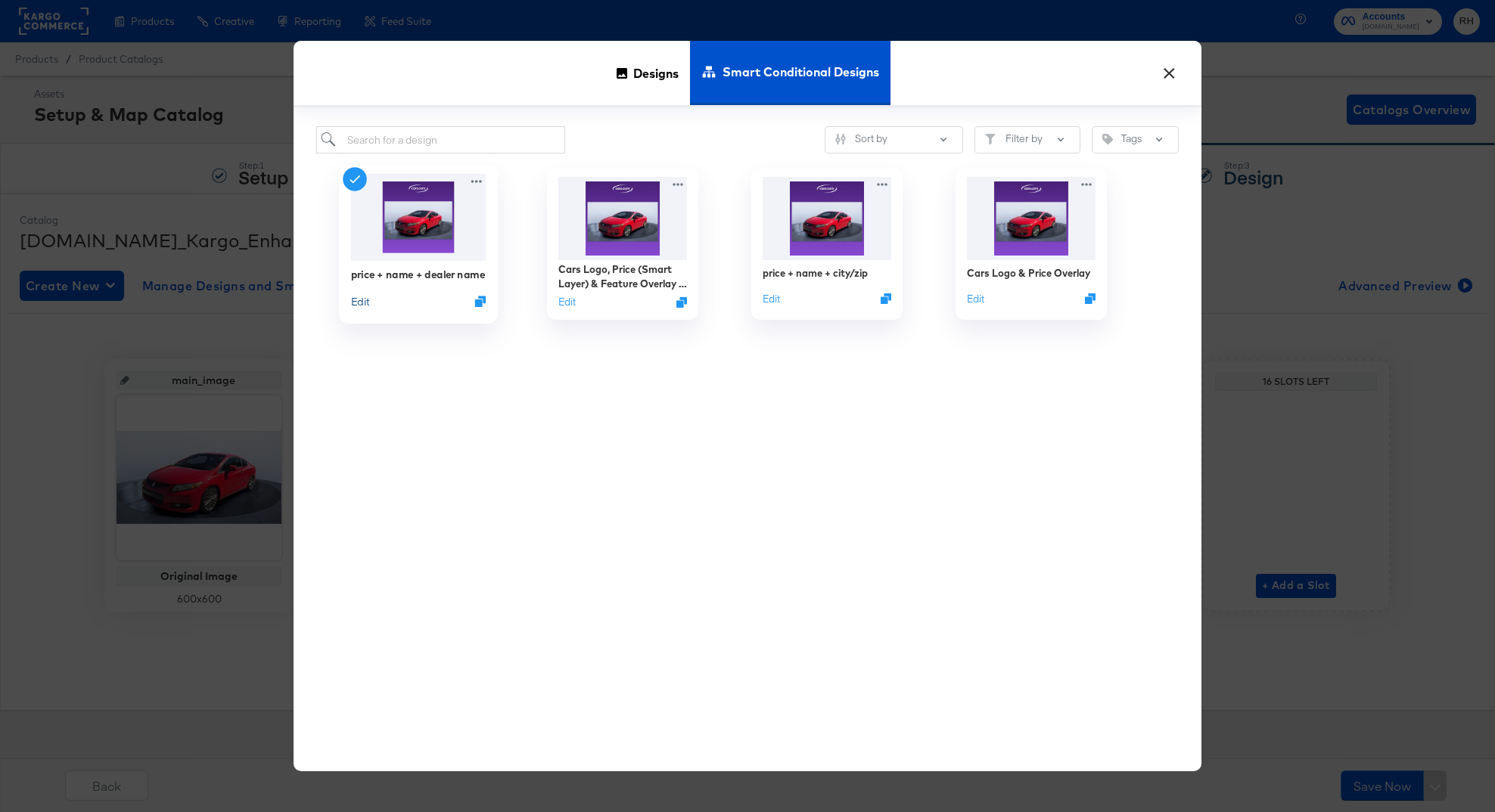
click at [359, 308] on button "Edit" at bounding box center [359, 301] width 18 height 14
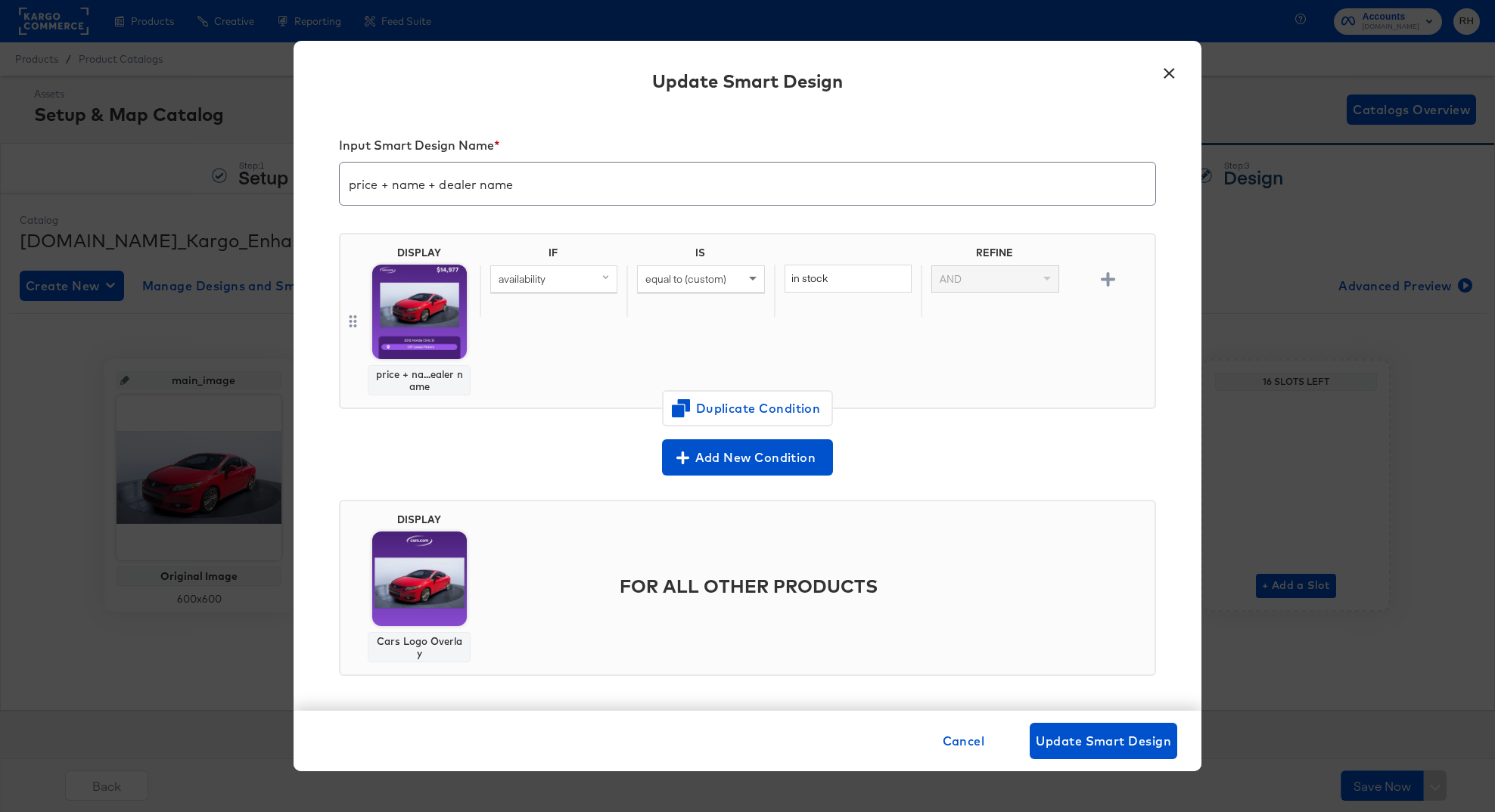
click at [1174, 89] on div "Update Smart Design" at bounding box center [748, 83] width 908 height 55
click at [1172, 75] on button "×" at bounding box center [1169, 69] width 27 height 27
